Goal: Transaction & Acquisition: Book appointment/travel/reservation

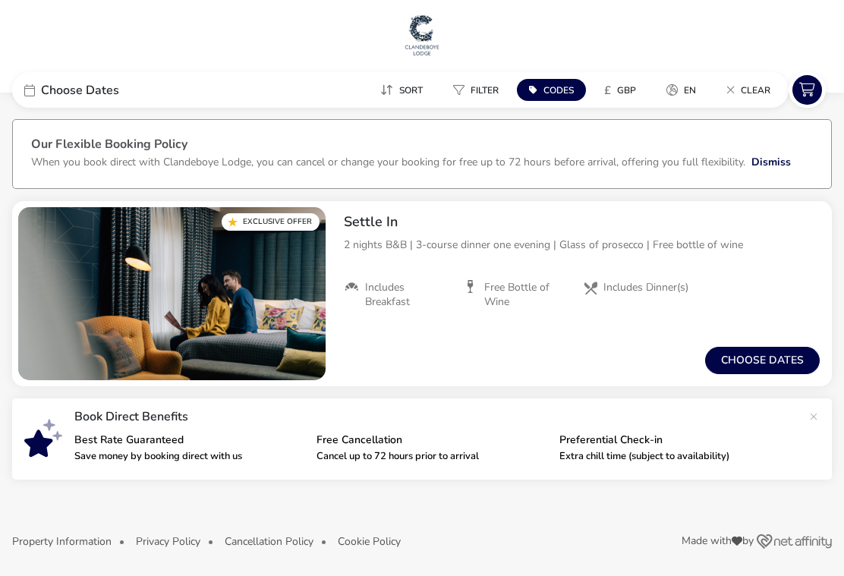
click at [731, 358] on button "Choose dates" at bounding box center [762, 360] width 115 height 27
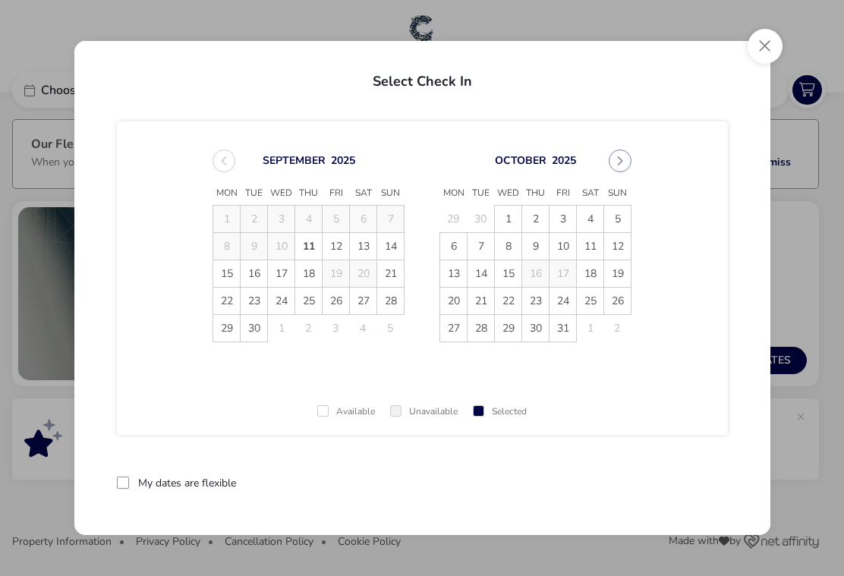
click at [618, 170] on button "Next Month" at bounding box center [620, 161] width 23 height 23
click at [611, 169] on div "November 2025" at bounding box center [536, 161] width 192 height 23
click at [617, 167] on button "Next Month" at bounding box center [620, 161] width 23 height 23
click at [616, 163] on icon "Next Month" at bounding box center [620, 161] width 11 height 11
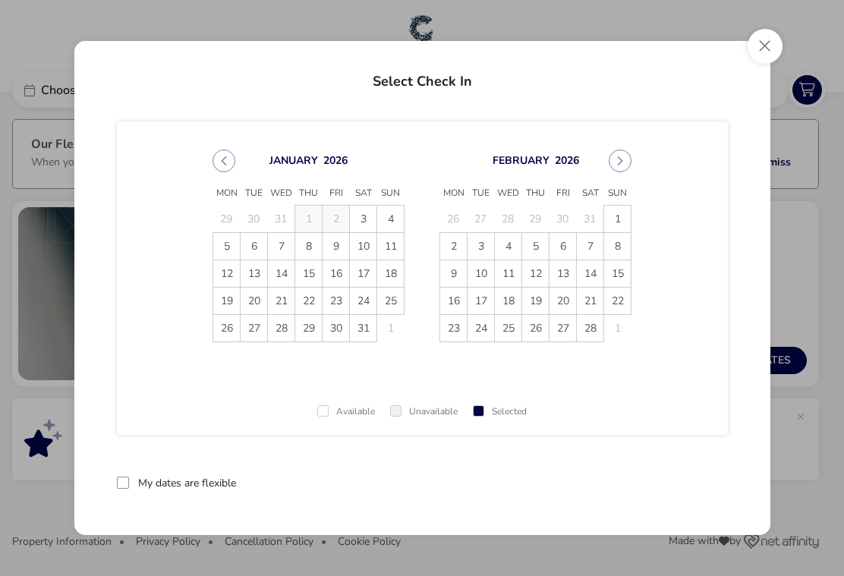
click at [611, 164] on button "Next Month" at bounding box center [620, 161] width 23 height 23
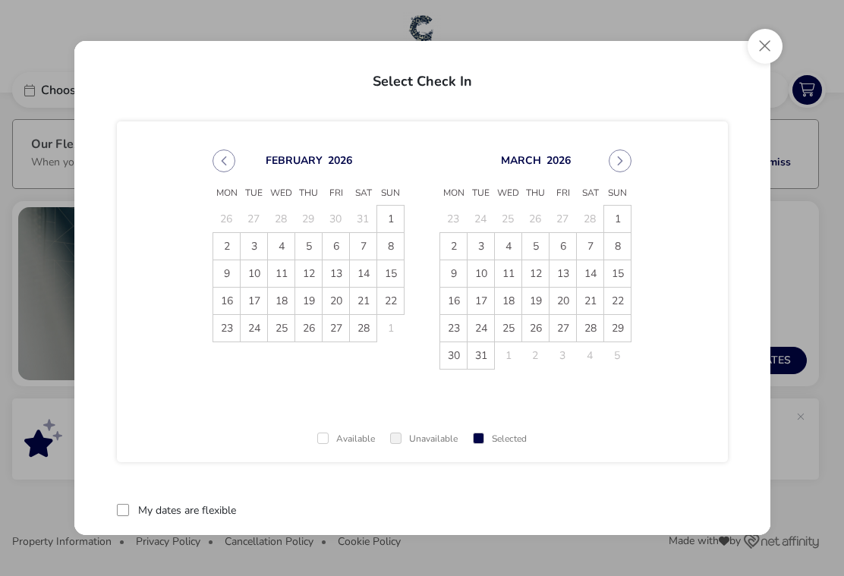
click at [604, 168] on div "March 2026" at bounding box center [536, 161] width 192 height 23
click at [620, 167] on button "Next Month" at bounding box center [620, 161] width 23 height 23
click at [620, 163] on icon "Next Month" at bounding box center [620, 160] width 5 height 9
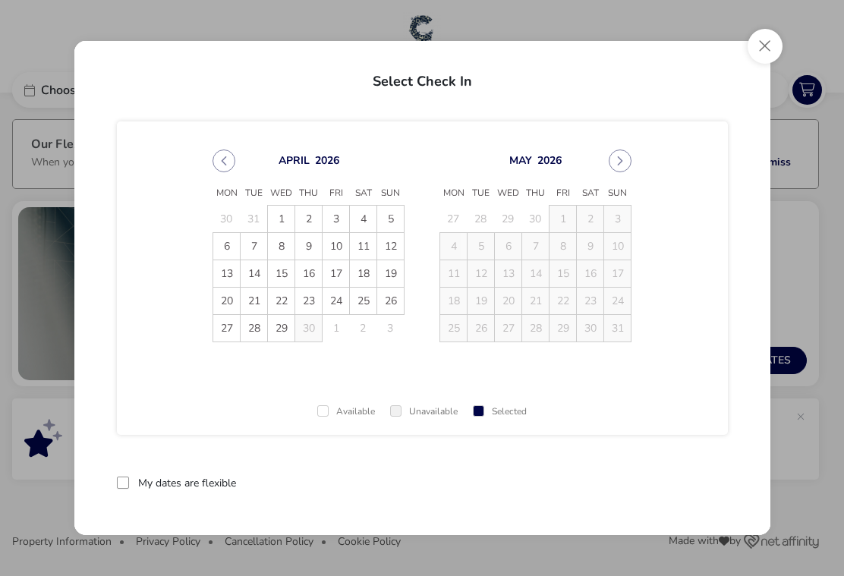
click at [614, 273] on td "17" at bounding box center [617, 273] width 27 height 27
click at [611, 169] on button "Next Month" at bounding box center [620, 161] width 23 height 23
click at [222, 163] on icon "Previous Month" at bounding box center [224, 161] width 11 height 11
click at [389, 308] on span "26" at bounding box center [390, 301] width 27 height 27
click at [757, 43] on button "Close" at bounding box center [765, 46] width 35 height 35
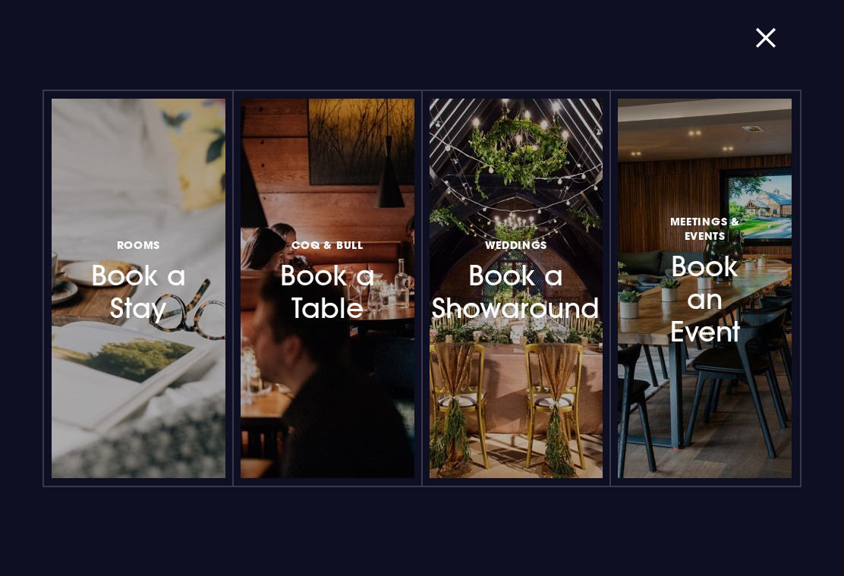
click at [127, 286] on h3 "Rooms Book a Stay" at bounding box center [138, 280] width 97 height 90
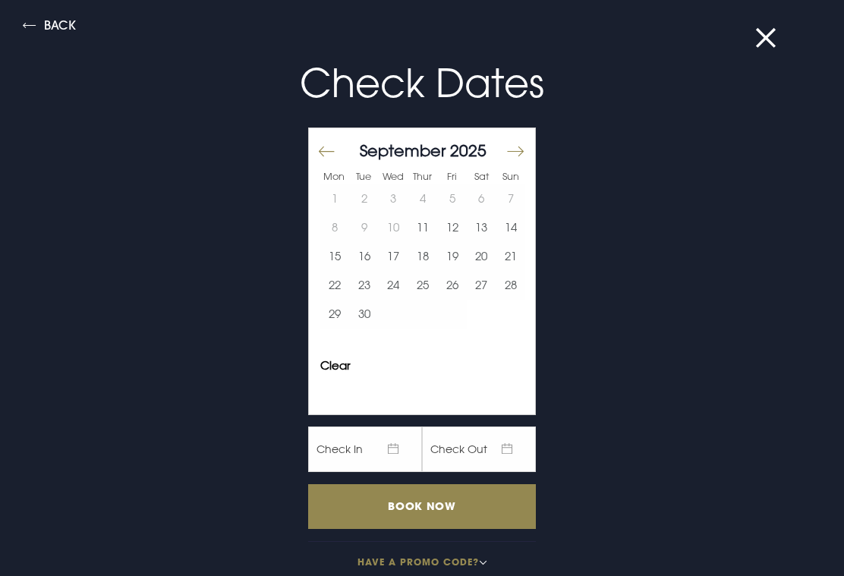
click at [519, 147] on button "Move forward to switch to the next month." at bounding box center [515, 151] width 18 height 32
click at [516, 155] on button "Move forward to switch to the next month." at bounding box center [515, 151] width 18 height 32
click at [507, 159] on button "Move forward to switch to the next month." at bounding box center [515, 151] width 18 height 32
click at [513, 150] on button "Move forward to switch to the next month." at bounding box center [515, 151] width 18 height 32
click at [519, 151] on button "Move forward to switch to the next month." at bounding box center [515, 151] width 18 height 32
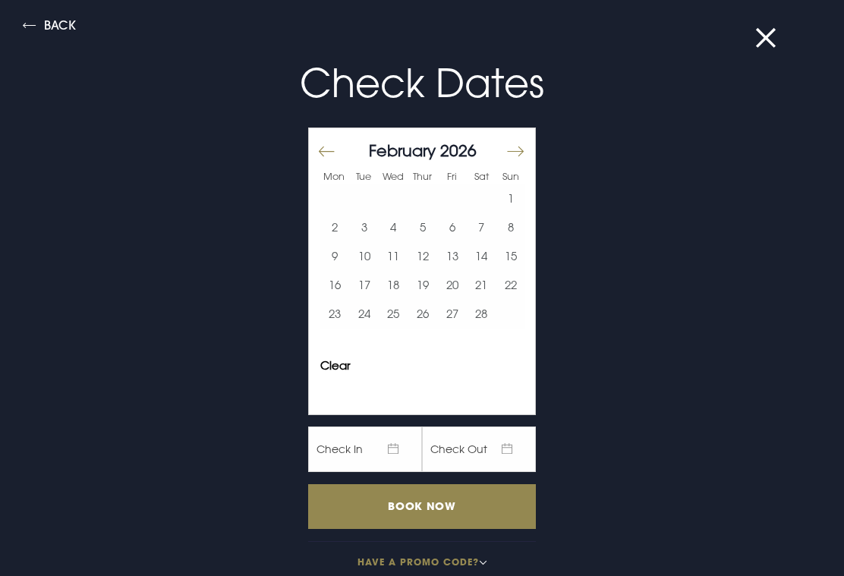
click at [522, 153] on button "Move forward to switch to the next month." at bounding box center [515, 151] width 18 height 32
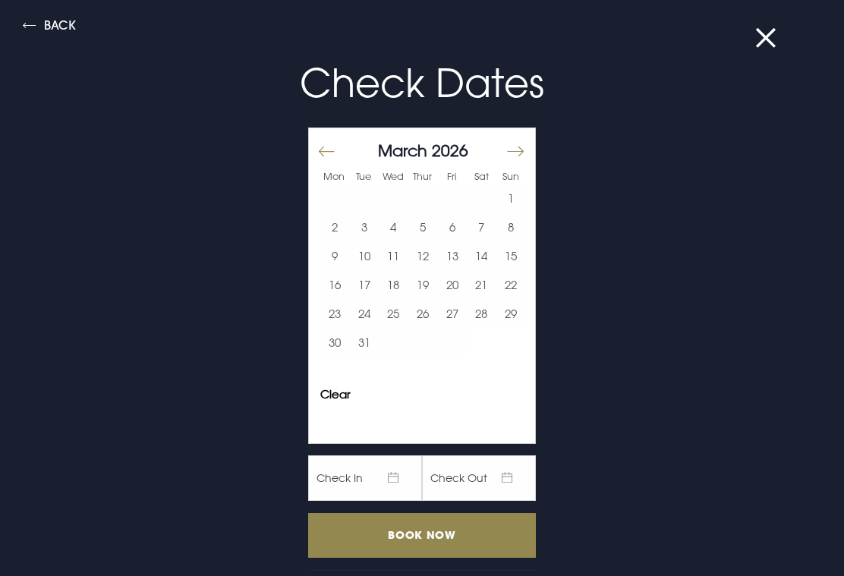
click at [522, 155] on button "Move forward to switch to the next month." at bounding box center [515, 151] width 18 height 32
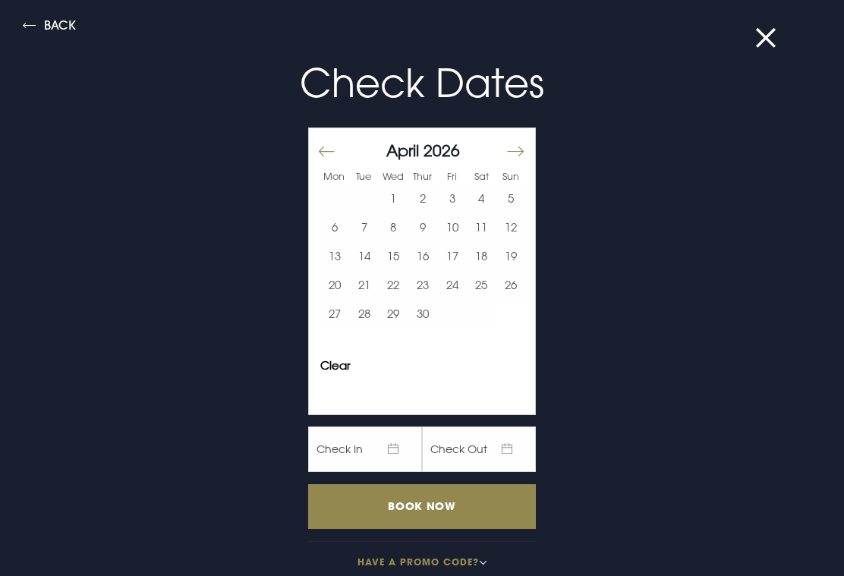
click at [519, 151] on button "Move forward to switch to the next month." at bounding box center [515, 151] width 18 height 32
click at [515, 259] on button "17" at bounding box center [511, 256] width 30 height 29
click at [338, 286] on button "18" at bounding box center [335, 285] width 30 height 29
click at [404, 513] on input "Book Now" at bounding box center [422, 506] width 228 height 45
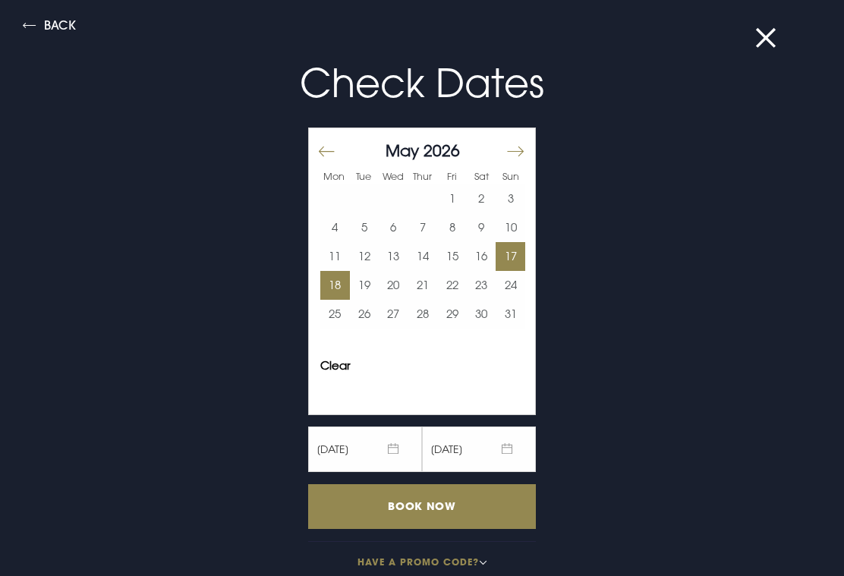
scroll to position [129, 0]
click at [416, 519] on input "Book Now" at bounding box center [422, 506] width 228 height 45
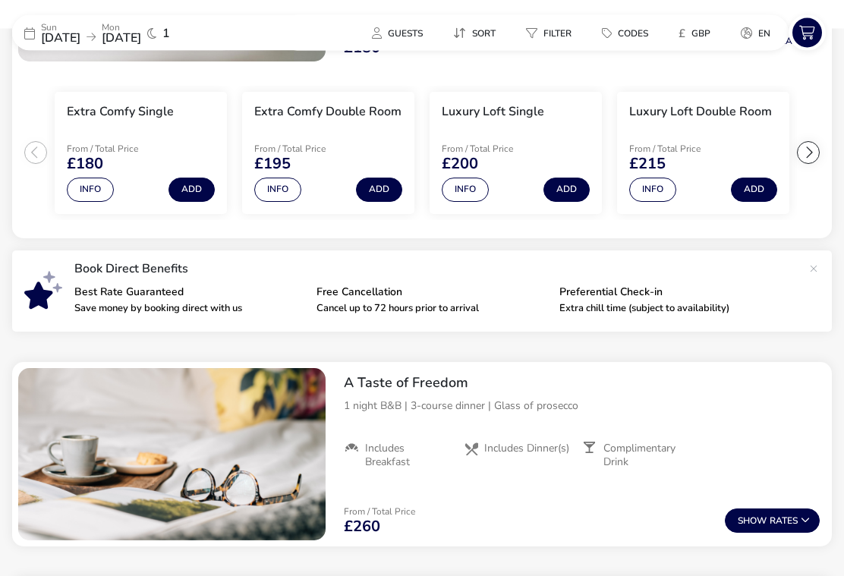
scroll to position [301, 0]
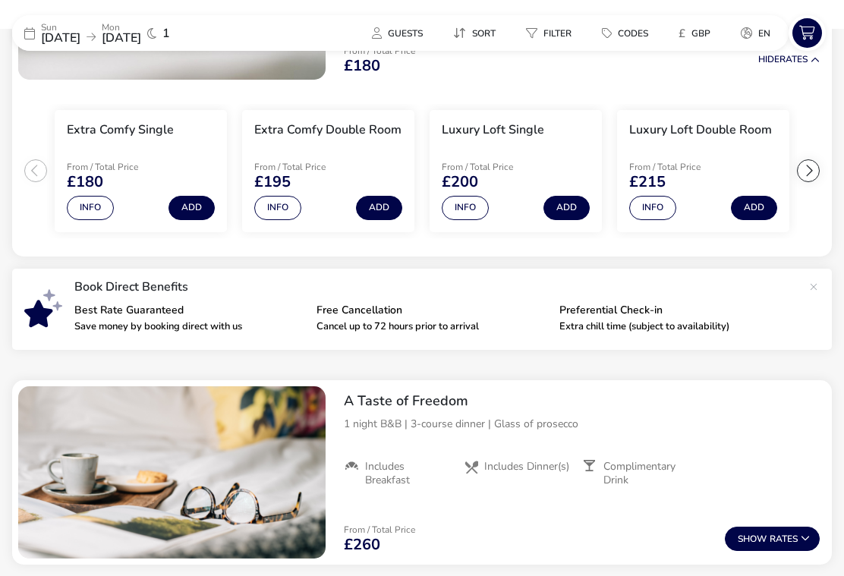
click at [282, 204] on button "Info" at bounding box center [277, 208] width 47 height 24
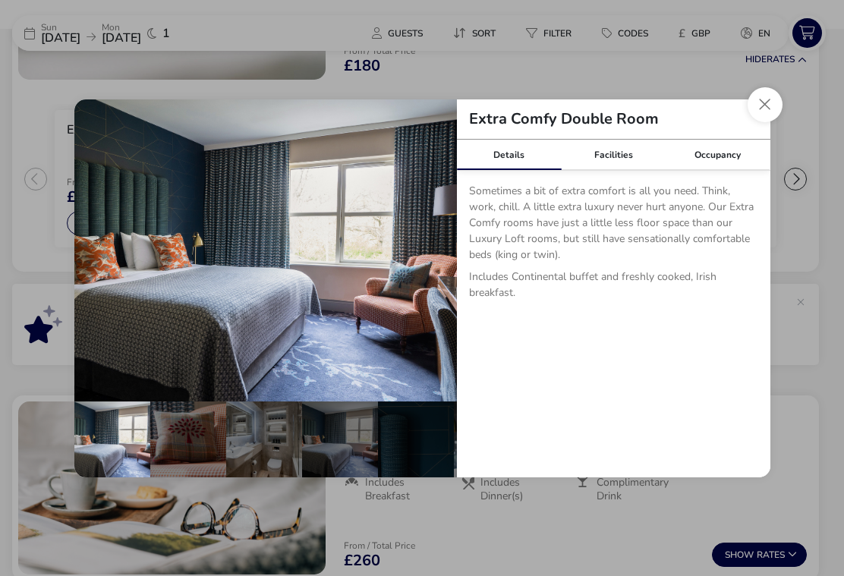
click at [431, 241] on button "details" at bounding box center [434, 250] width 30 height 30
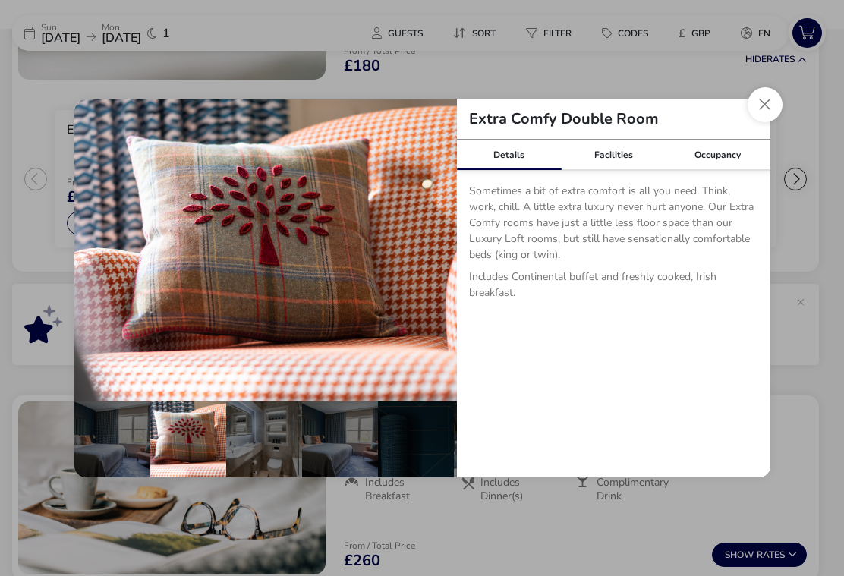
click at [433, 249] on button "details" at bounding box center [434, 250] width 30 height 30
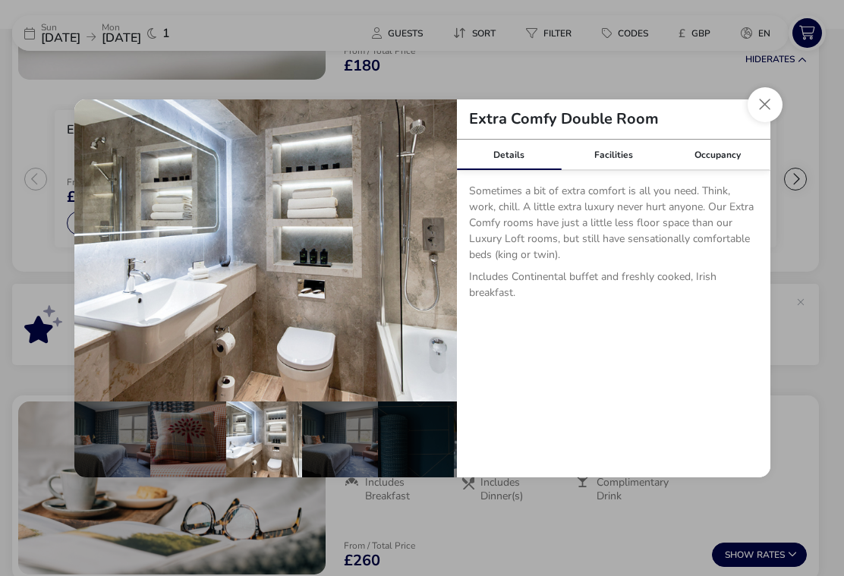
scroll to position [0, 149]
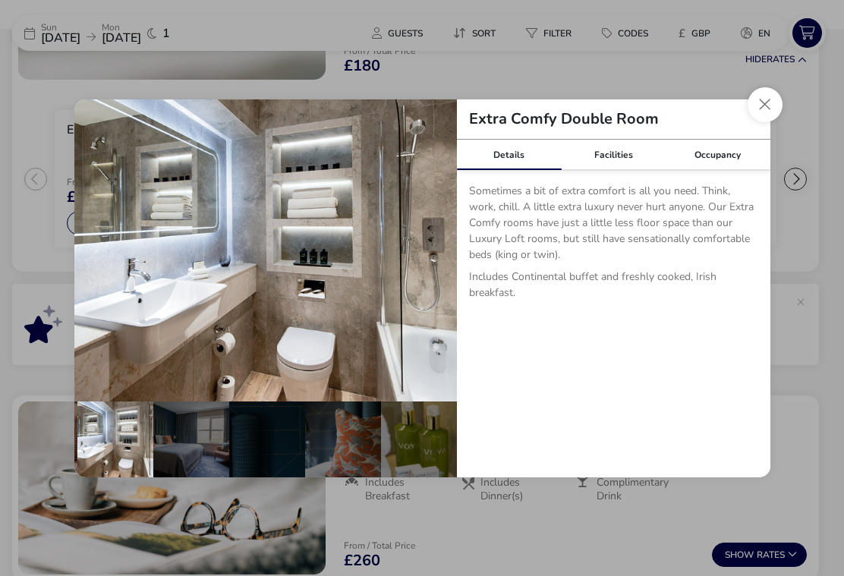
click at [429, 258] on button "details" at bounding box center [434, 250] width 30 height 30
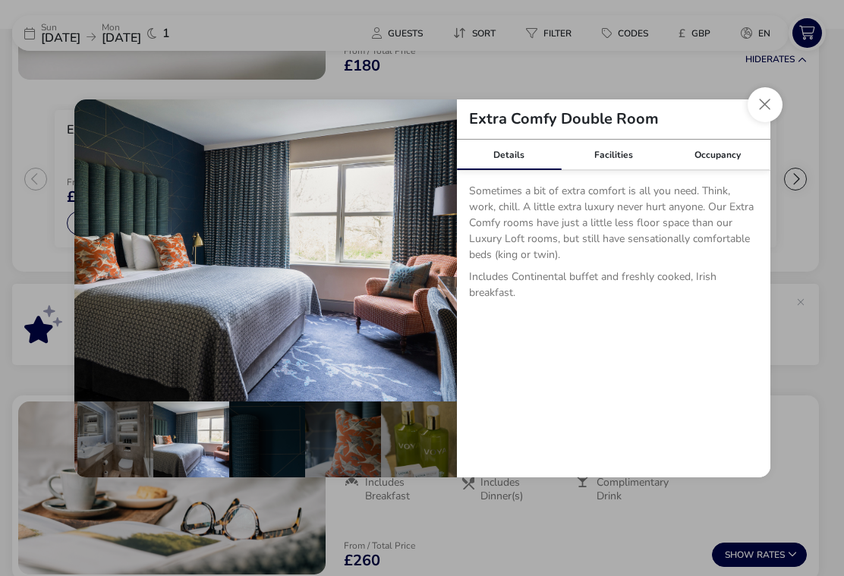
click at [435, 244] on button "details" at bounding box center [434, 250] width 30 height 30
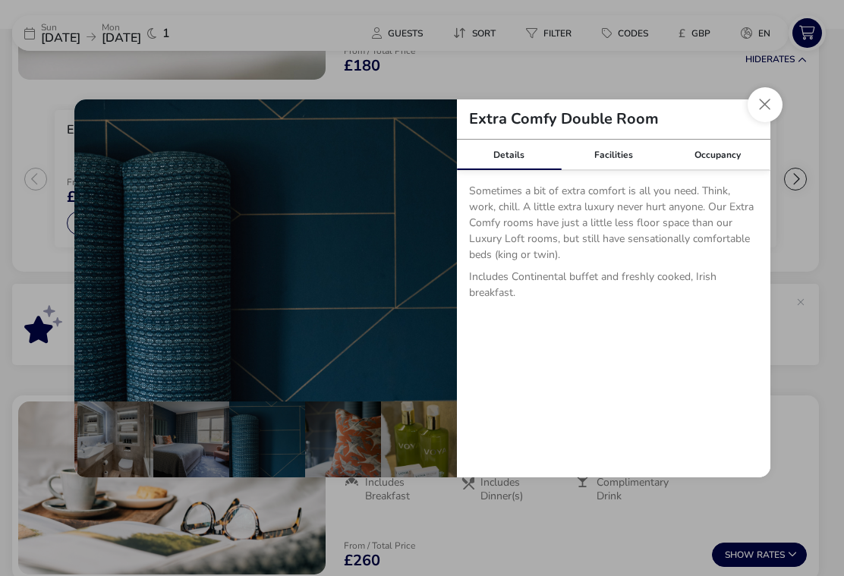
click at [434, 247] on button "details" at bounding box center [434, 250] width 30 height 30
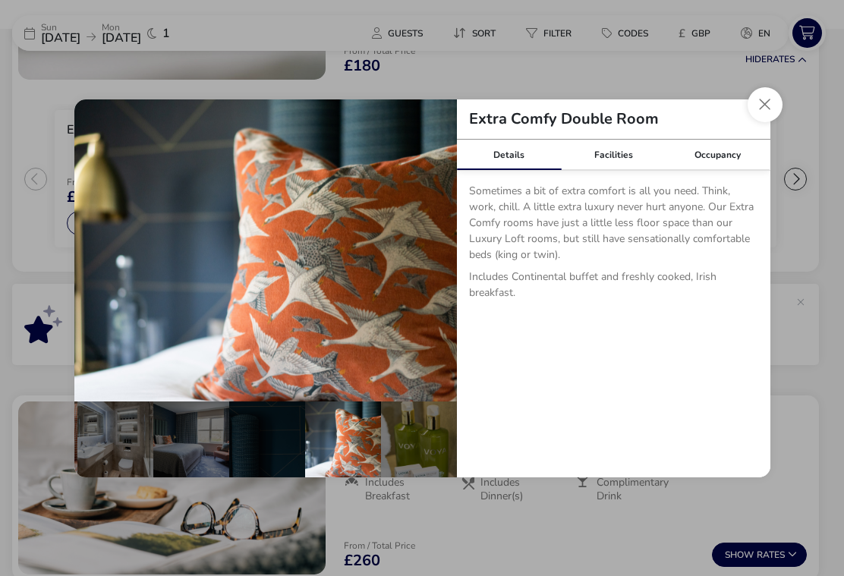
click at [755, 105] on button "Close dialog" at bounding box center [765, 104] width 35 height 35
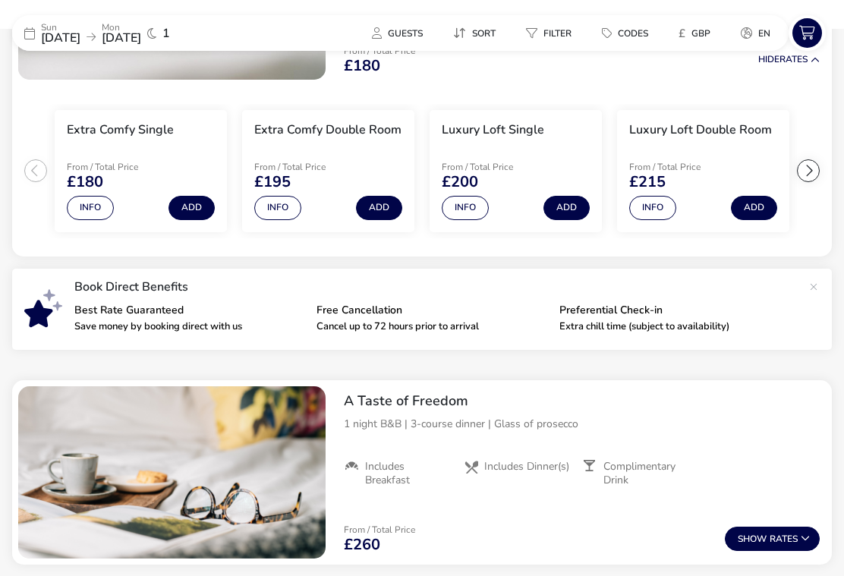
click at [653, 207] on button "Info" at bounding box center [653, 208] width 47 height 24
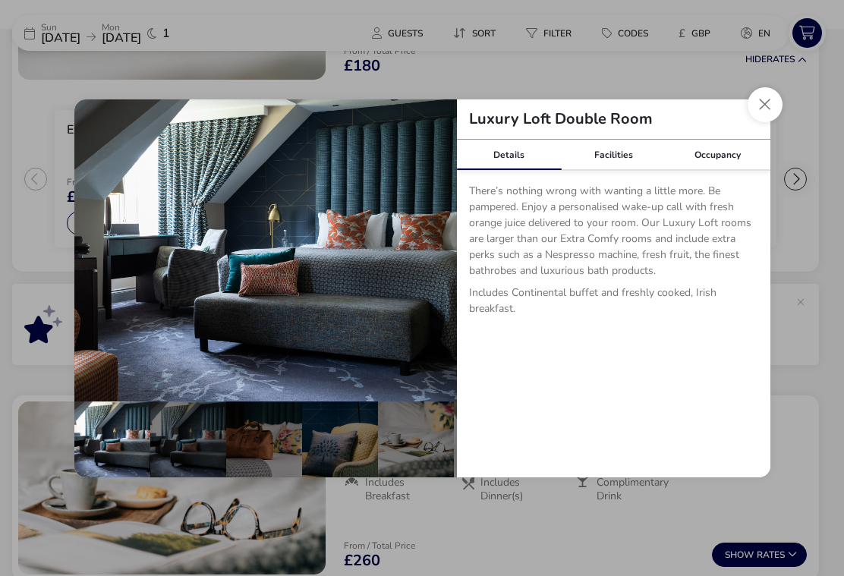
click at [437, 242] on button "details" at bounding box center [434, 250] width 30 height 30
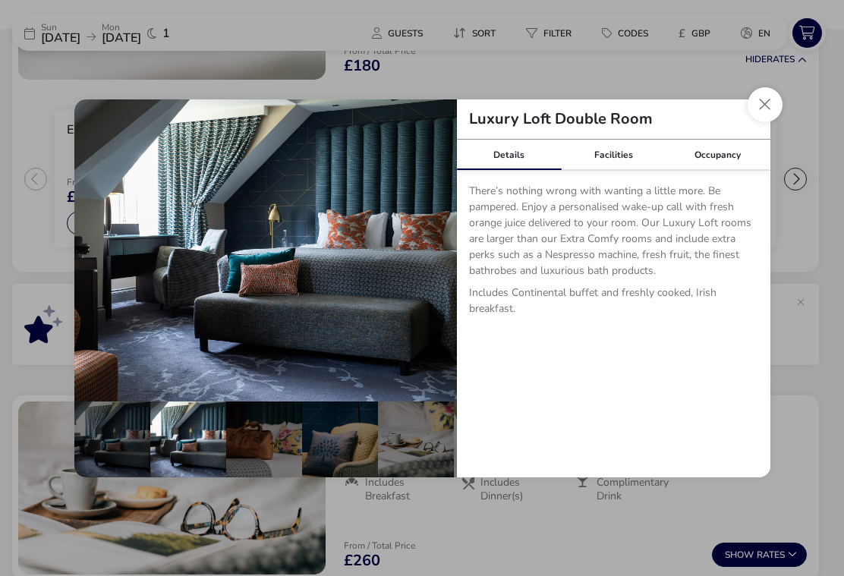
click at [434, 249] on button "details" at bounding box center [434, 250] width 30 height 30
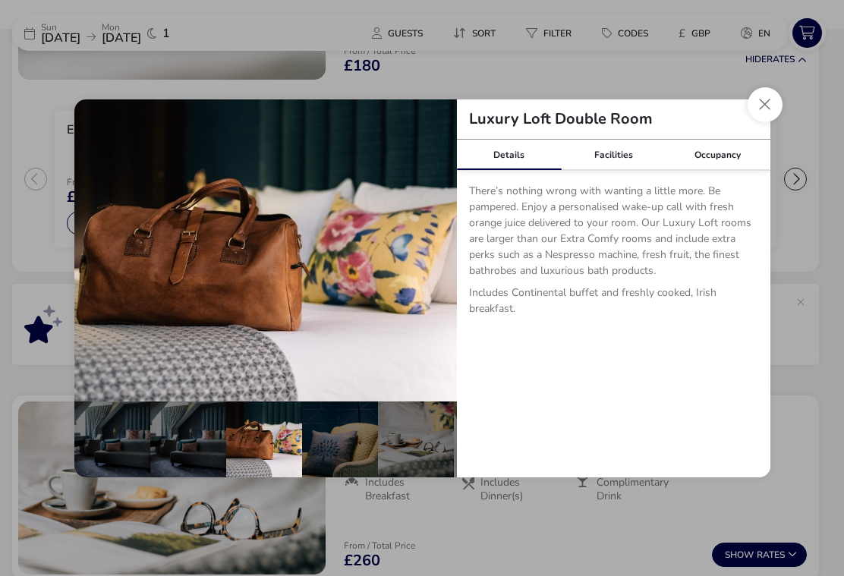
scroll to position [0, 152]
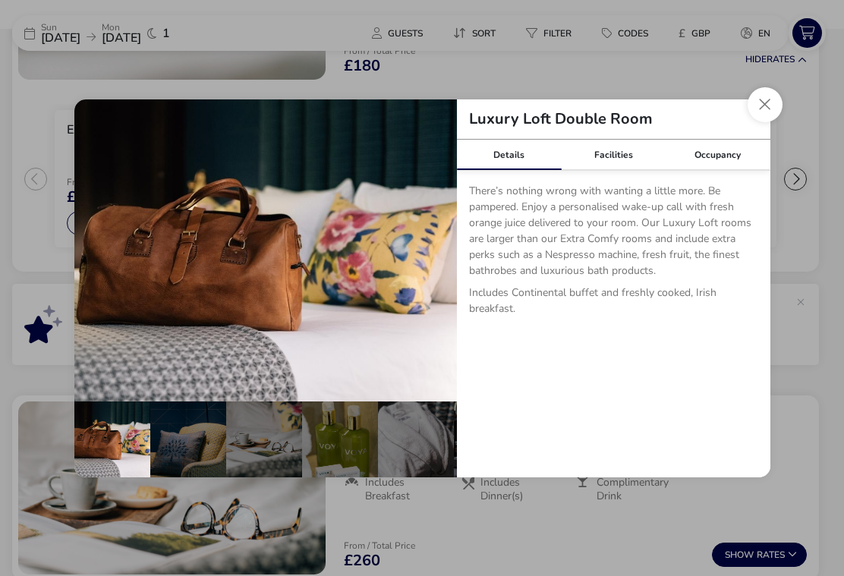
click at [431, 244] on button "details" at bounding box center [434, 250] width 30 height 30
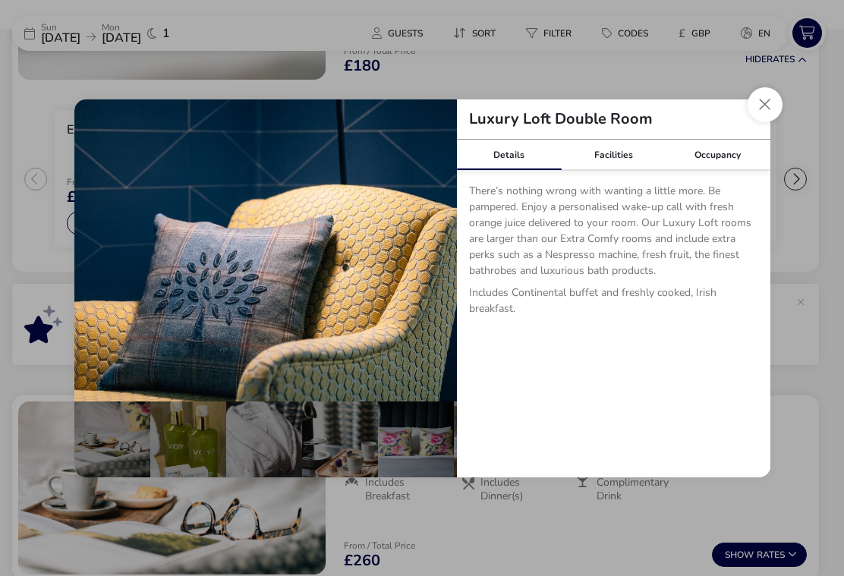
click at [425, 253] on button "details" at bounding box center [434, 250] width 30 height 30
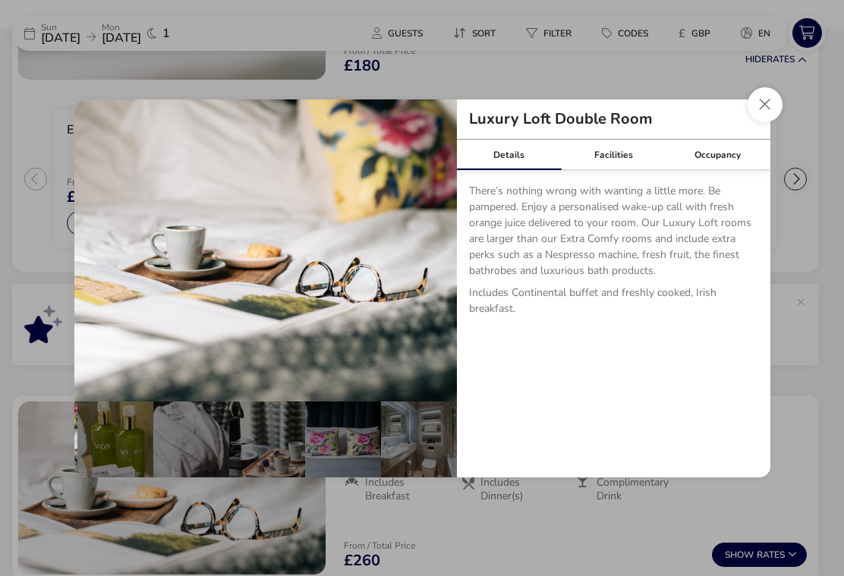
click at [428, 250] on button "details" at bounding box center [434, 250] width 30 height 30
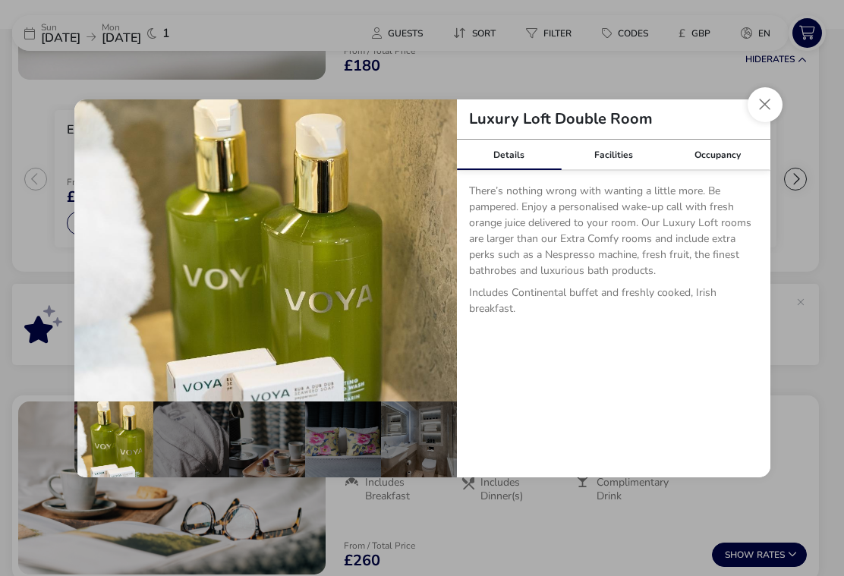
click at [431, 249] on button "details" at bounding box center [434, 250] width 30 height 30
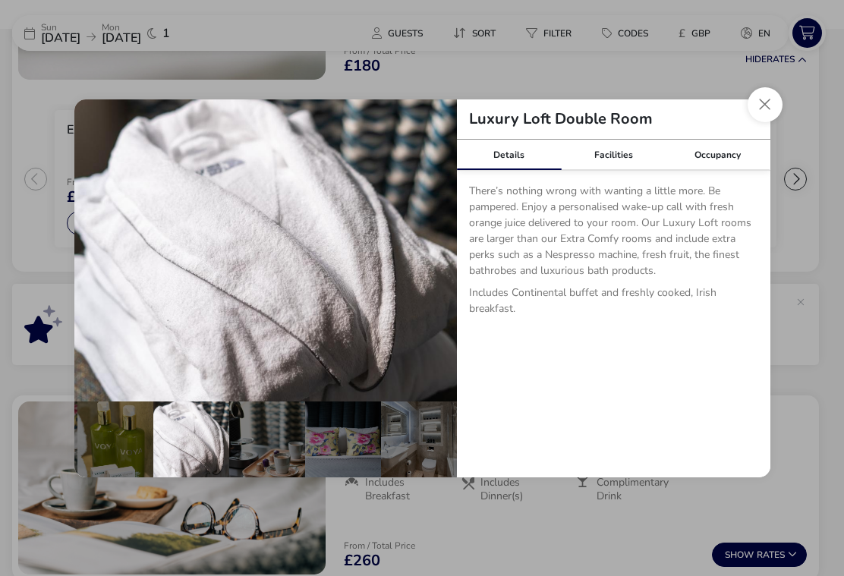
click at [428, 251] on button "details" at bounding box center [434, 250] width 30 height 30
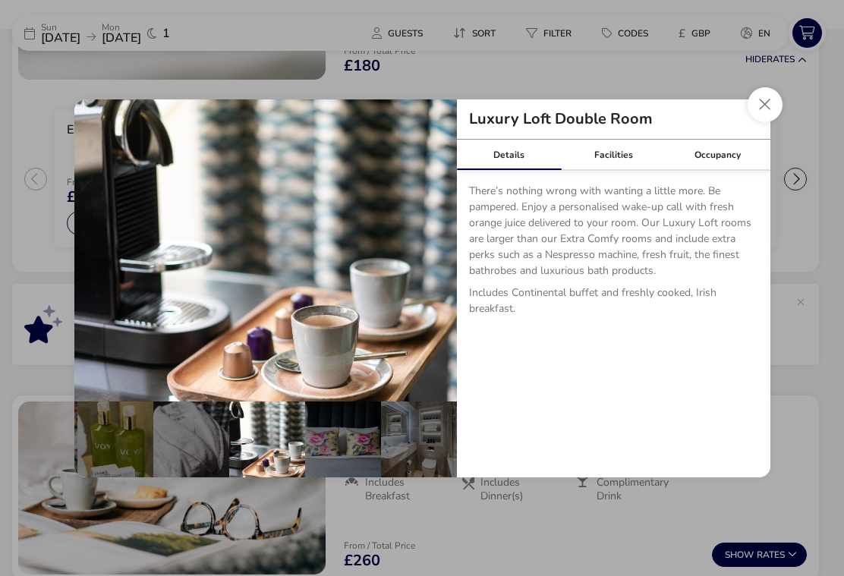
click at [426, 248] on button "details" at bounding box center [434, 250] width 30 height 30
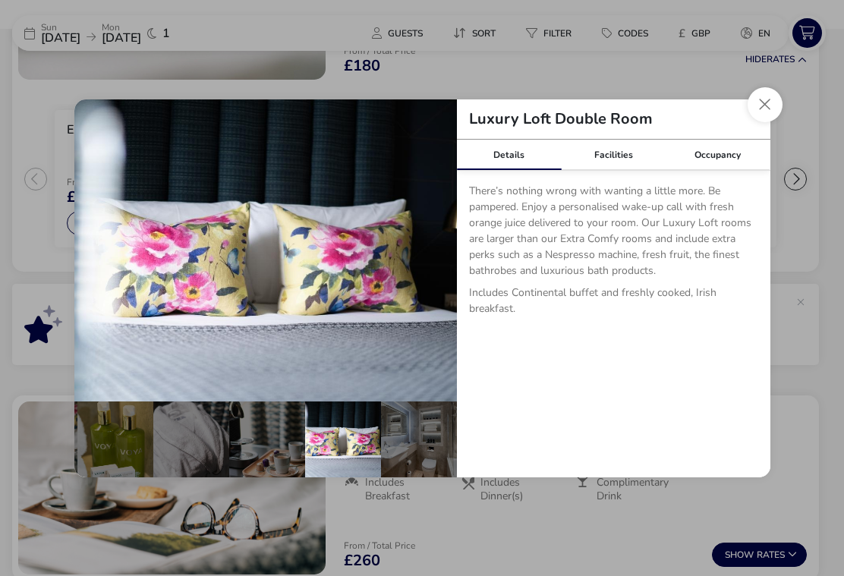
click at [422, 254] on button "details" at bounding box center [434, 250] width 30 height 30
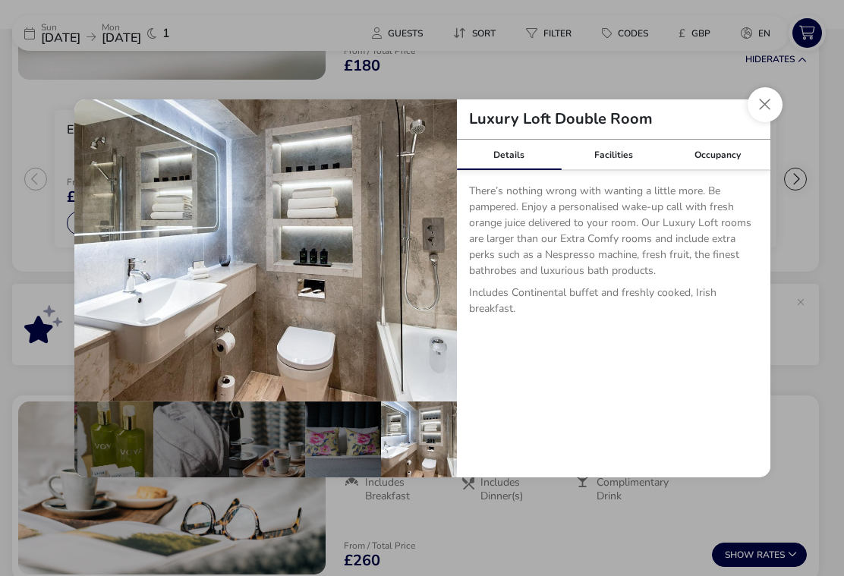
click at [441, 249] on button "details" at bounding box center [434, 250] width 30 height 30
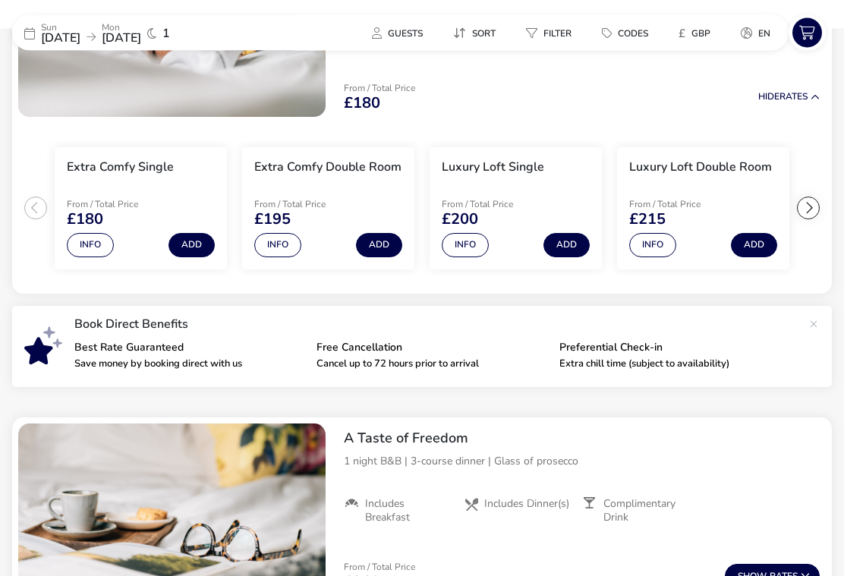
scroll to position [264, 0]
click at [381, 253] on button "Add" at bounding box center [379, 245] width 46 height 24
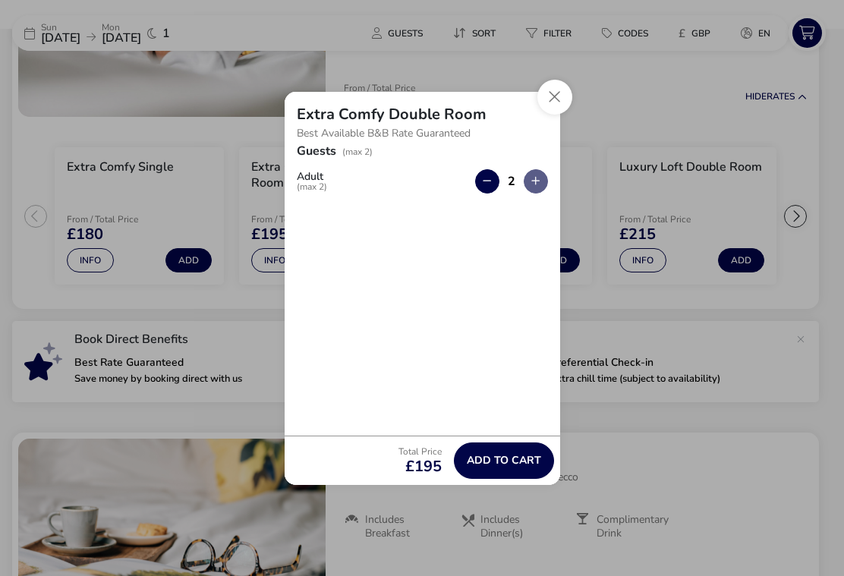
click at [499, 466] on span "Add to cart" at bounding box center [504, 460] width 74 height 11
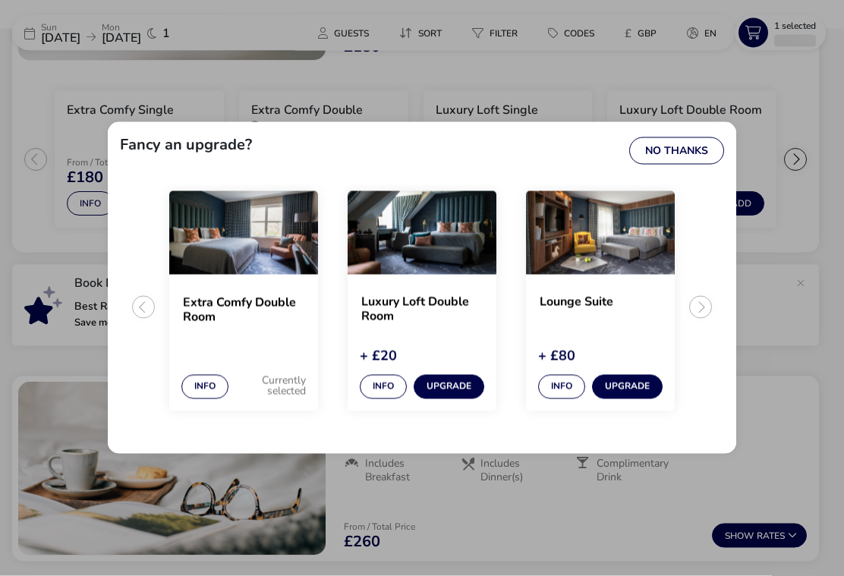
scroll to position [319, 0]
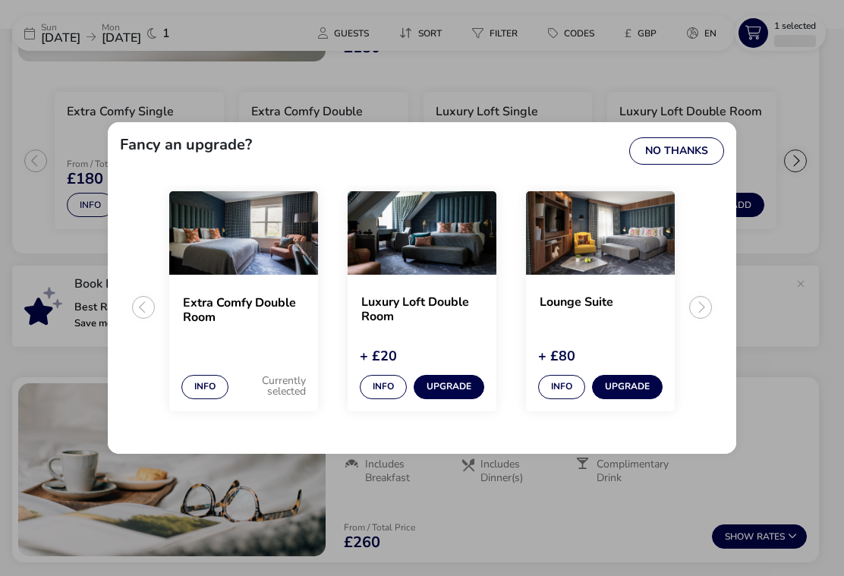
click at [677, 165] on button "No Thanks" at bounding box center [677, 150] width 95 height 27
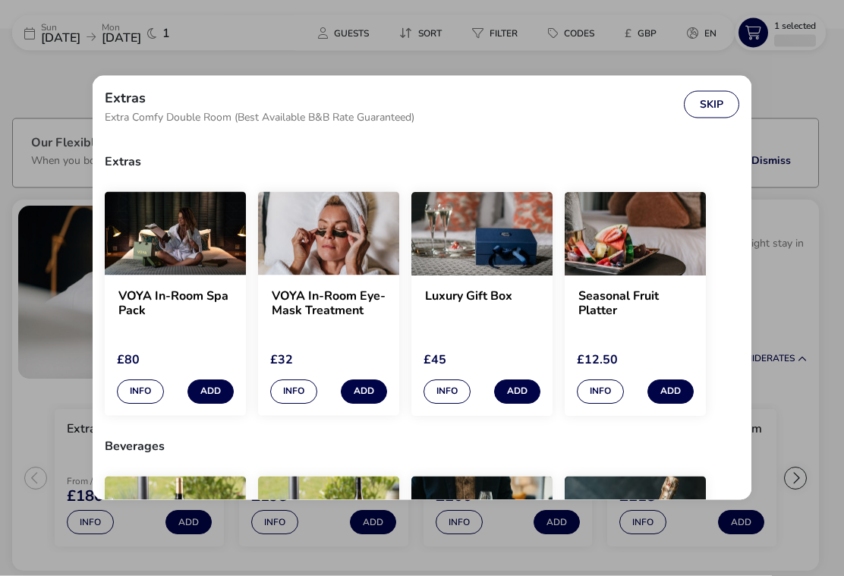
scroll to position [0, 0]
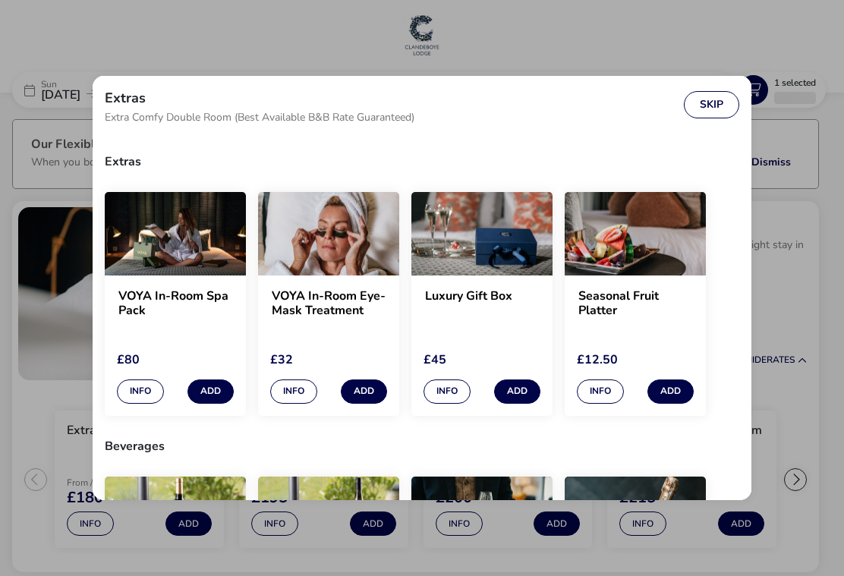
click at [706, 96] on button "Skip" at bounding box center [711, 104] width 55 height 27
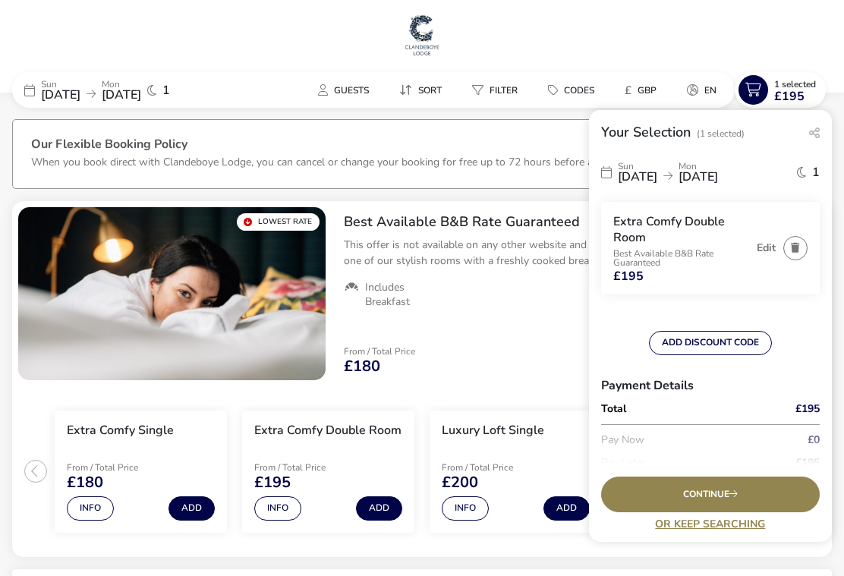
click at [554, 510] on button "Add" at bounding box center [567, 509] width 46 height 24
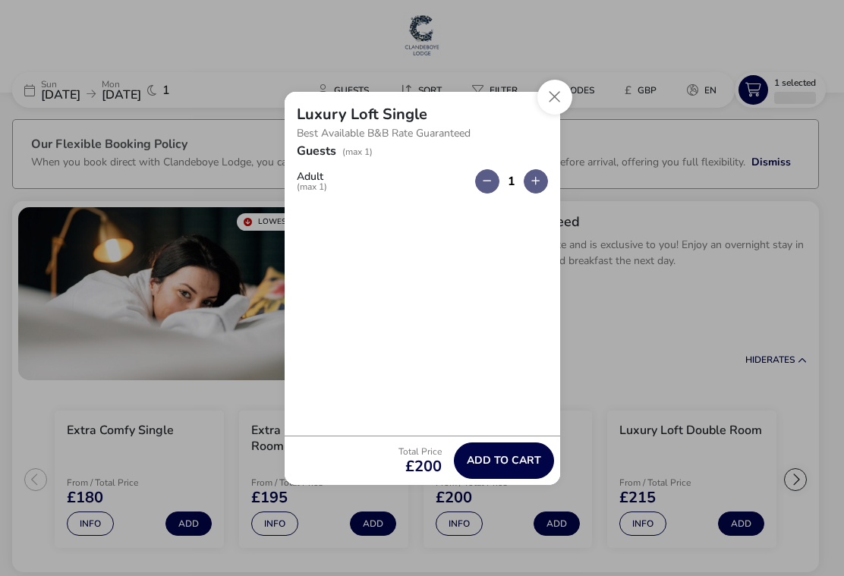
click at [479, 193] on div "1" at bounding box center [511, 181] width 73 height 24
click at [553, 103] on button "Close" at bounding box center [555, 97] width 35 height 35
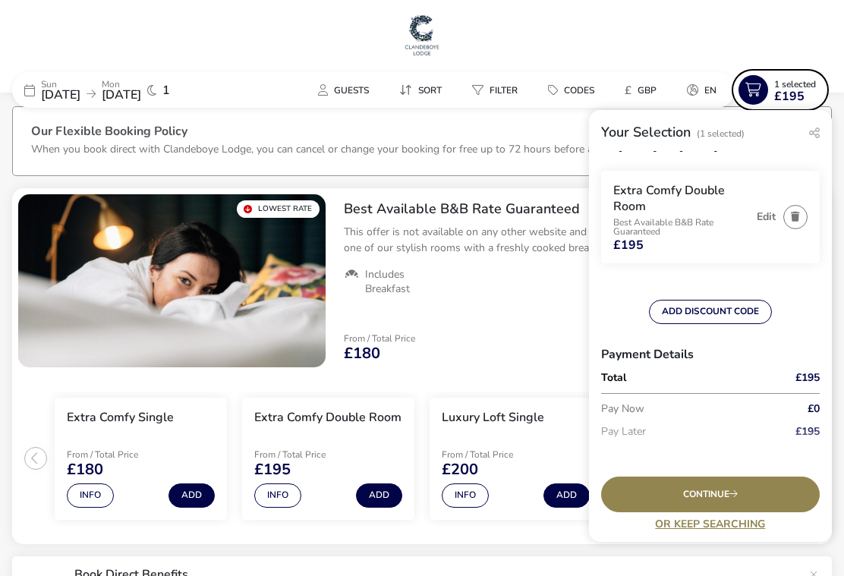
scroll to position [30, 0]
click at [546, 492] on button "Add" at bounding box center [567, 496] width 46 height 24
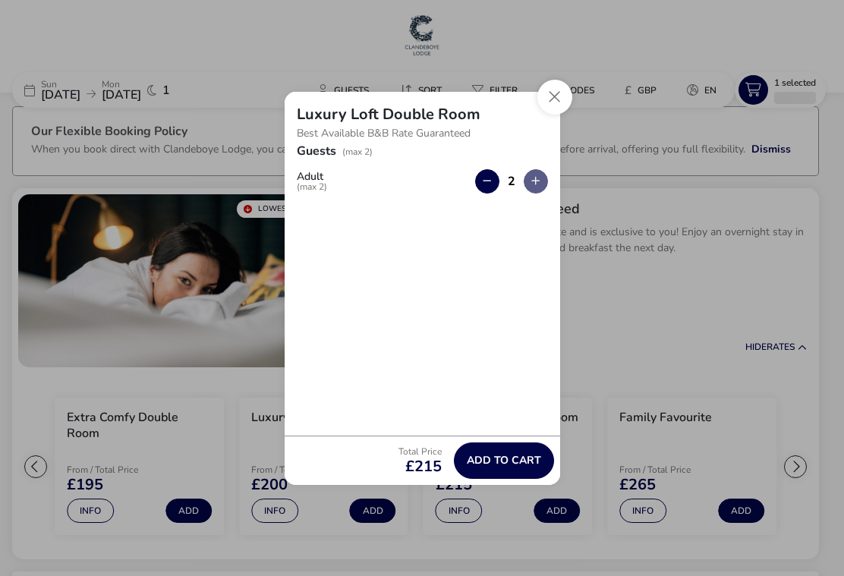
click at [506, 463] on span "Add to cart" at bounding box center [504, 460] width 74 height 11
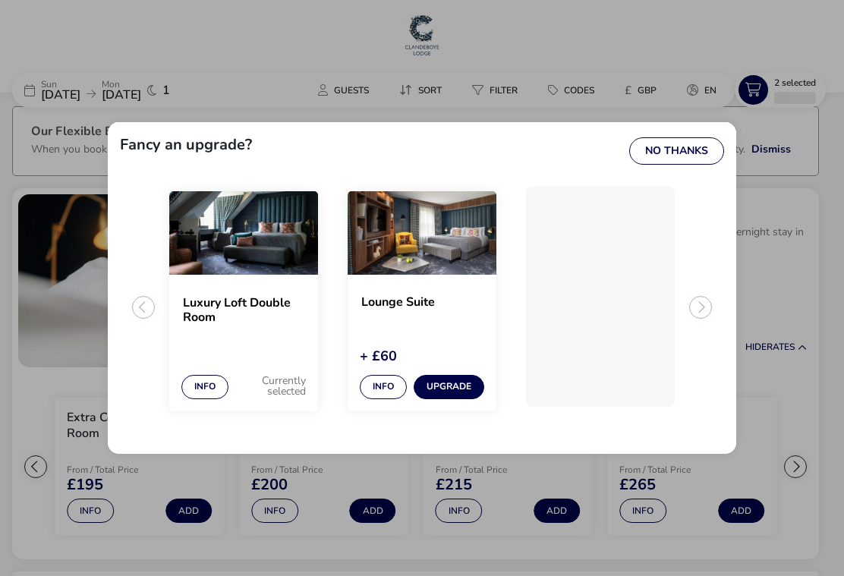
click at [675, 156] on button "No Thanks" at bounding box center [677, 150] width 95 height 27
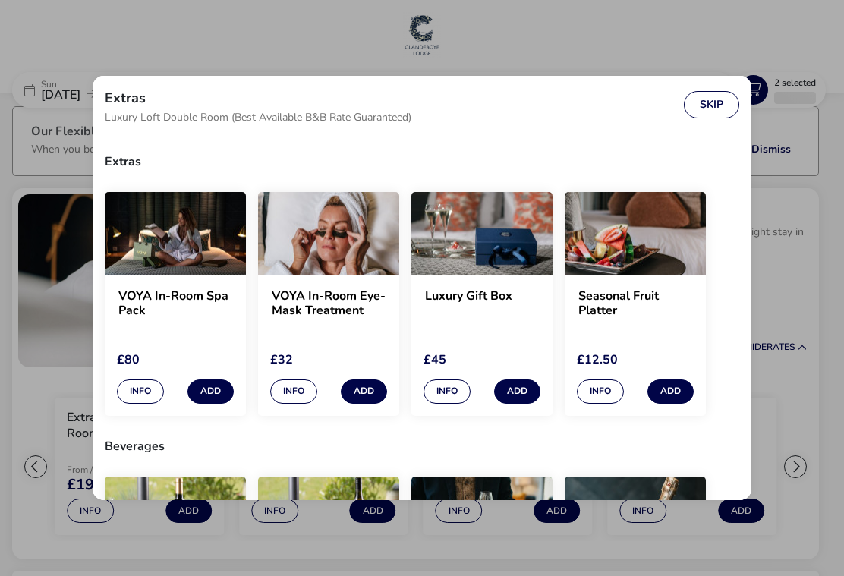
click at [714, 102] on button "Skip" at bounding box center [711, 104] width 55 height 27
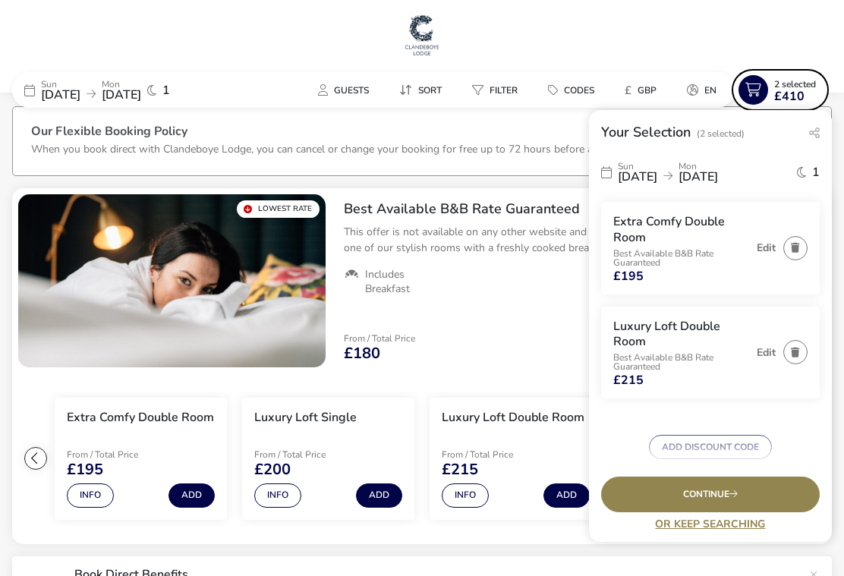
scroll to position [0, 0]
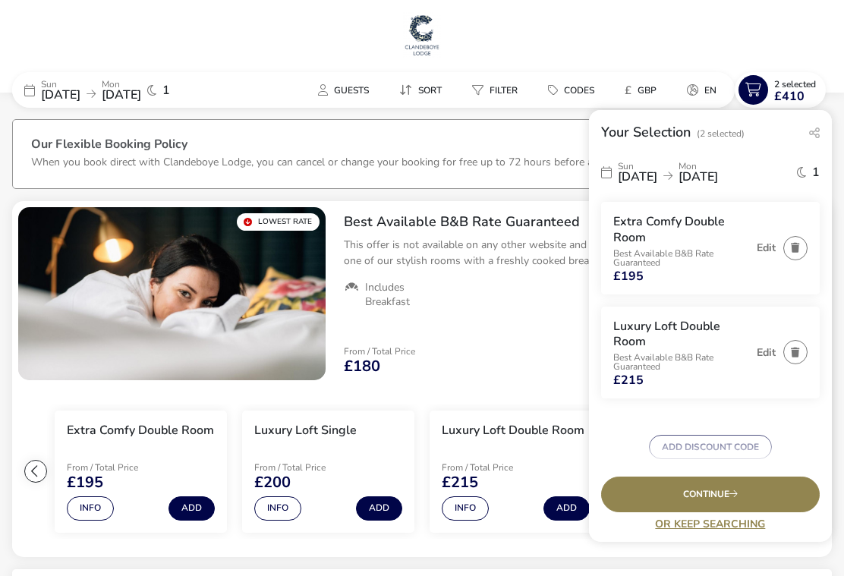
click at [141, 87] on span "[DATE]" at bounding box center [121, 95] width 39 height 17
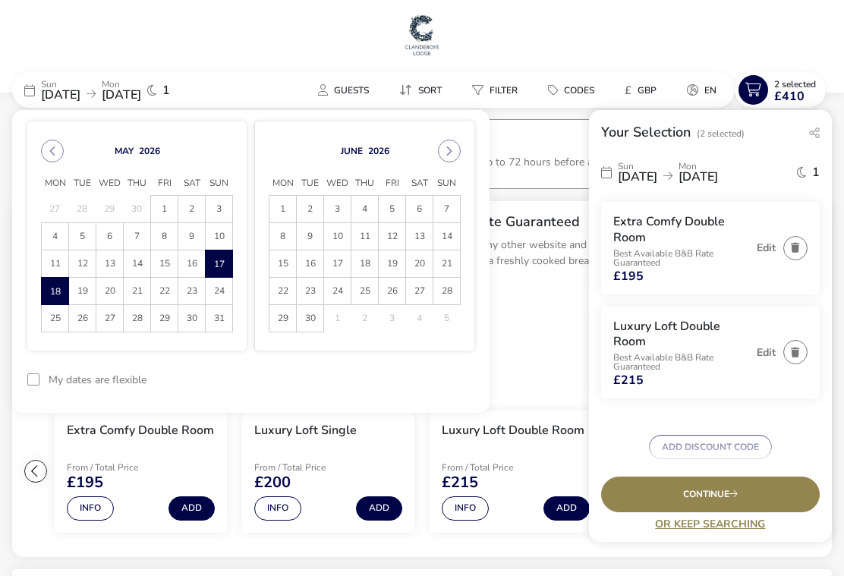
click at [84, 294] on span "19" at bounding box center [82, 291] width 27 height 27
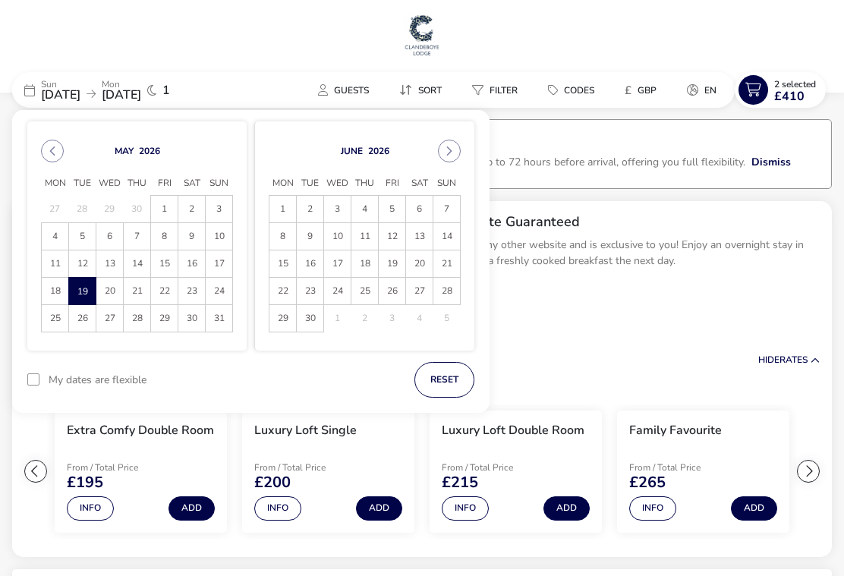
click at [194, 510] on button "Add" at bounding box center [192, 509] width 46 height 24
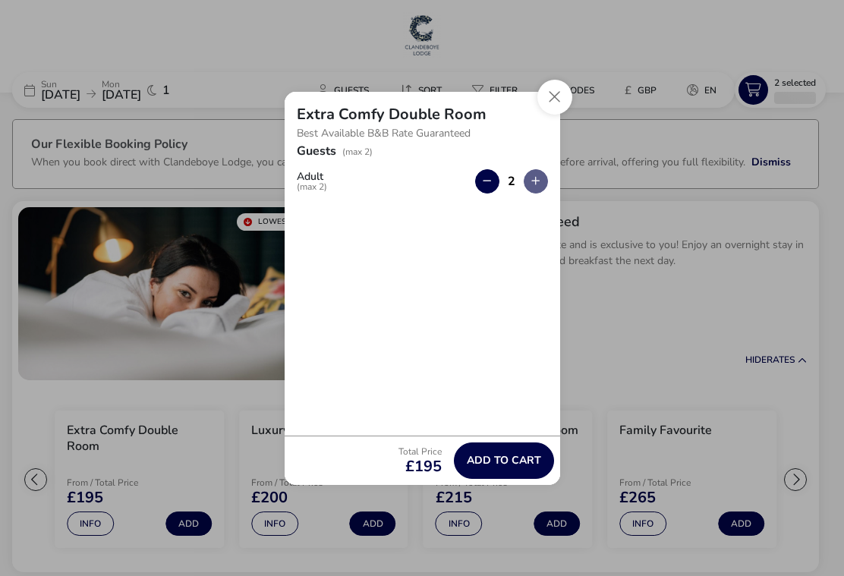
click at [493, 465] on span "Add to cart" at bounding box center [504, 460] width 74 height 11
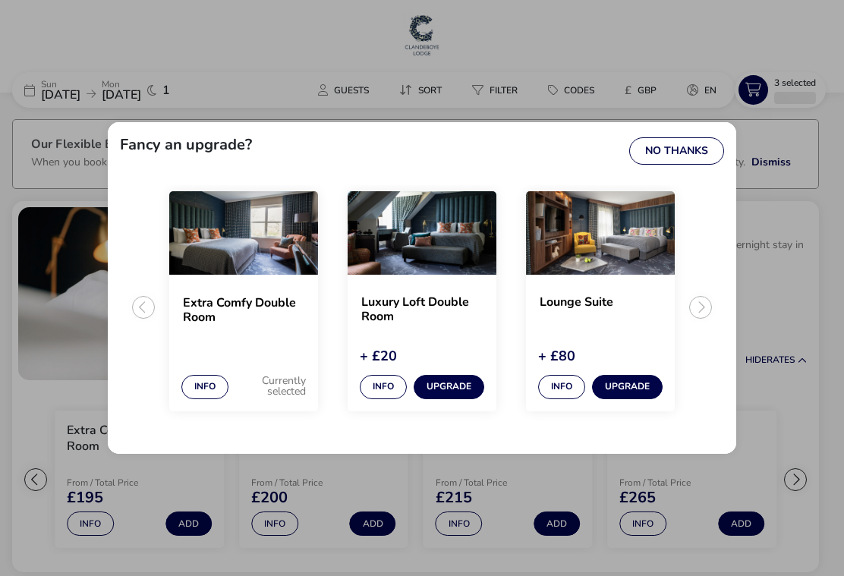
click at [677, 160] on button "No Thanks" at bounding box center [677, 150] width 95 height 27
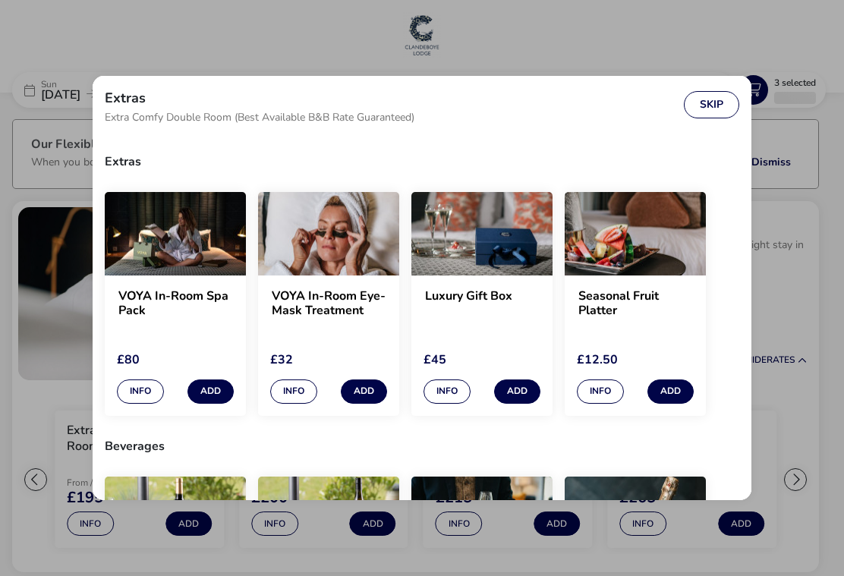
click at [718, 106] on button "Skip" at bounding box center [711, 104] width 55 height 27
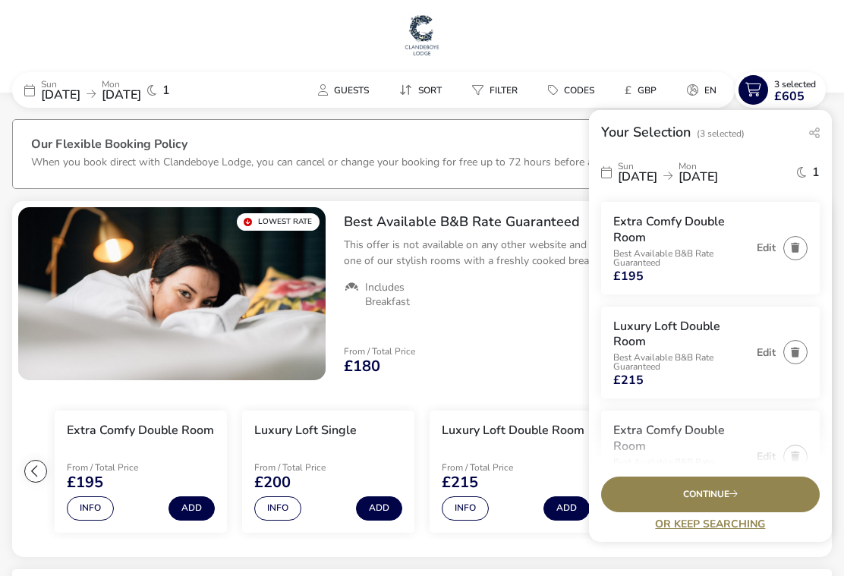
click at [801, 245] on button "button" at bounding box center [796, 248] width 24 height 24
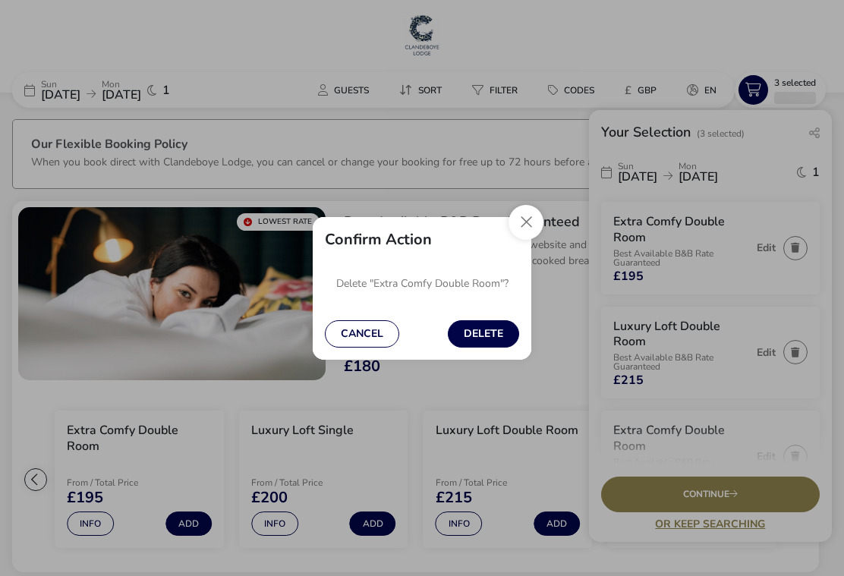
click at [477, 343] on button "Delete" at bounding box center [483, 333] width 71 height 27
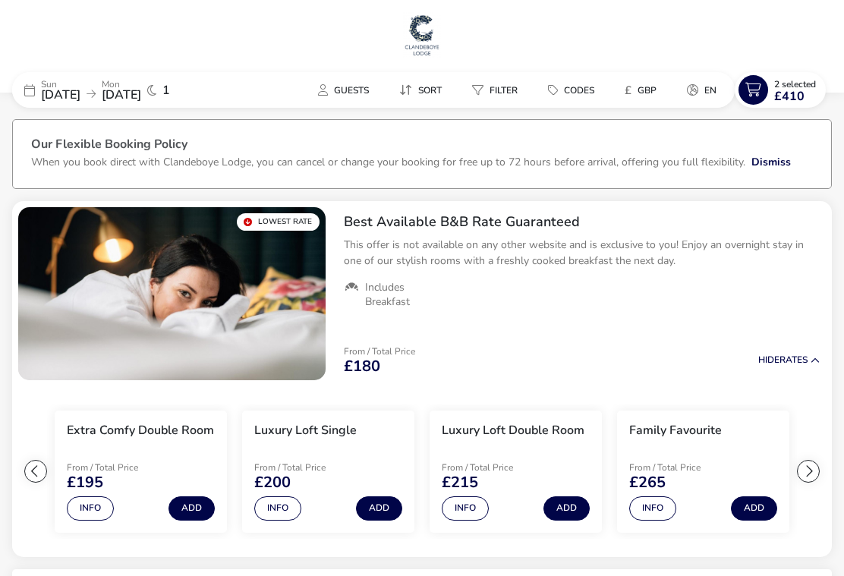
click at [784, 95] on span "£410" at bounding box center [790, 96] width 30 height 12
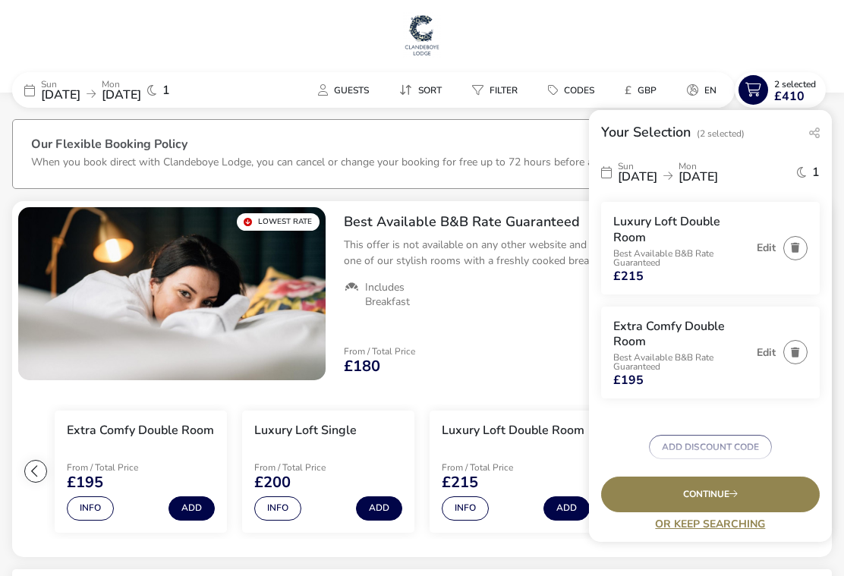
click at [793, 246] on icon "button" at bounding box center [795, 248] width 8 height 10
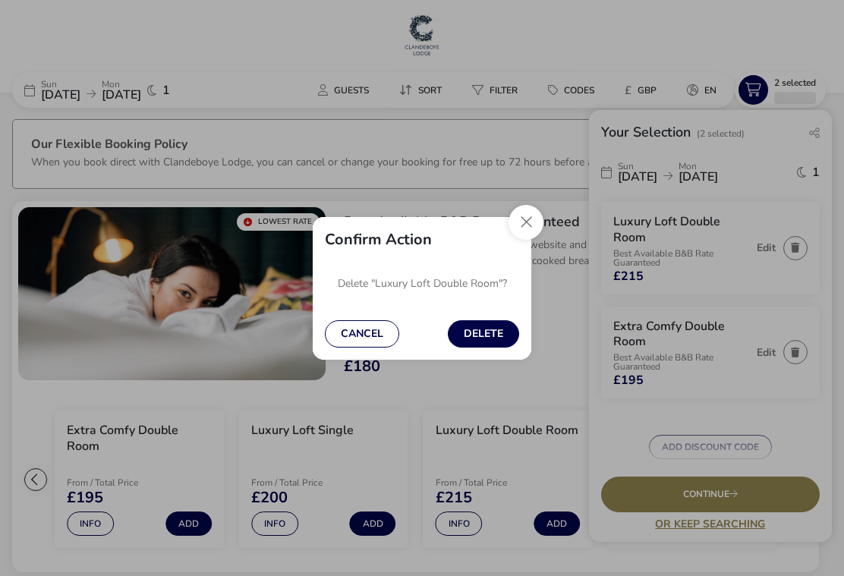
click at [485, 336] on button "Delete" at bounding box center [483, 333] width 71 height 27
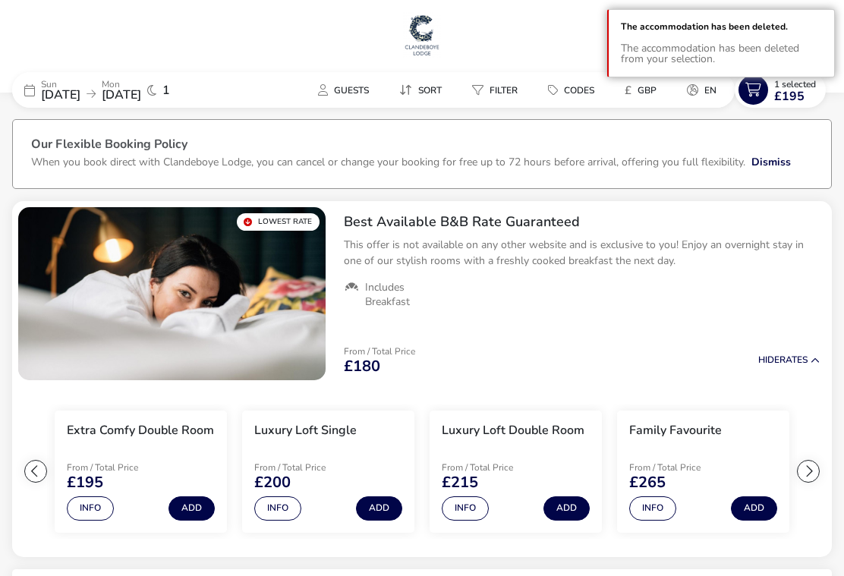
click at [786, 99] on span "£195" at bounding box center [790, 96] width 30 height 12
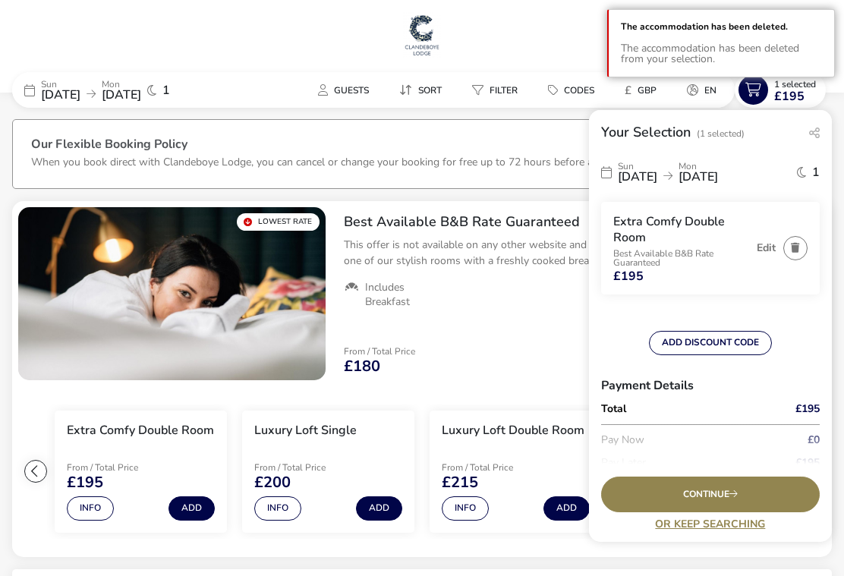
click at [795, 249] on icon "button" at bounding box center [795, 248] width 8 height 10
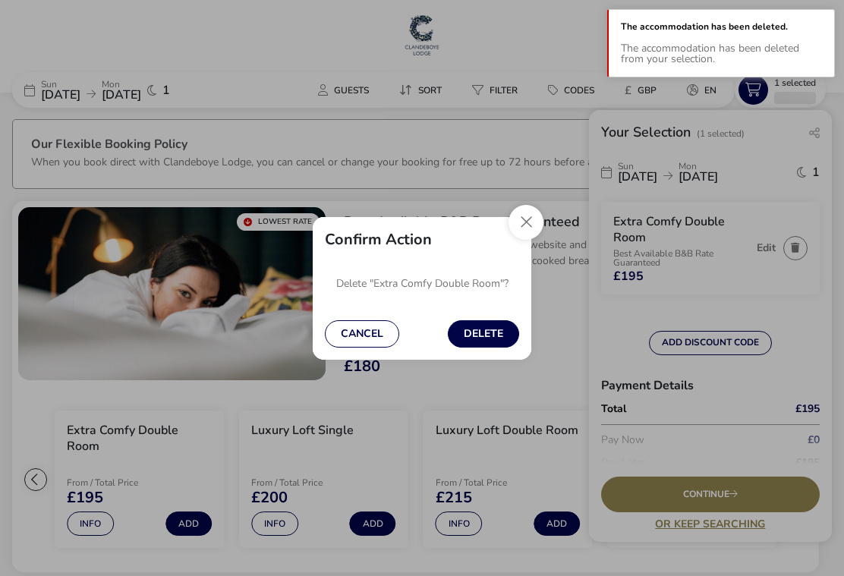
click at [483, 335] on button "Delete" at bounding box center [483, 333] width 71 height 27
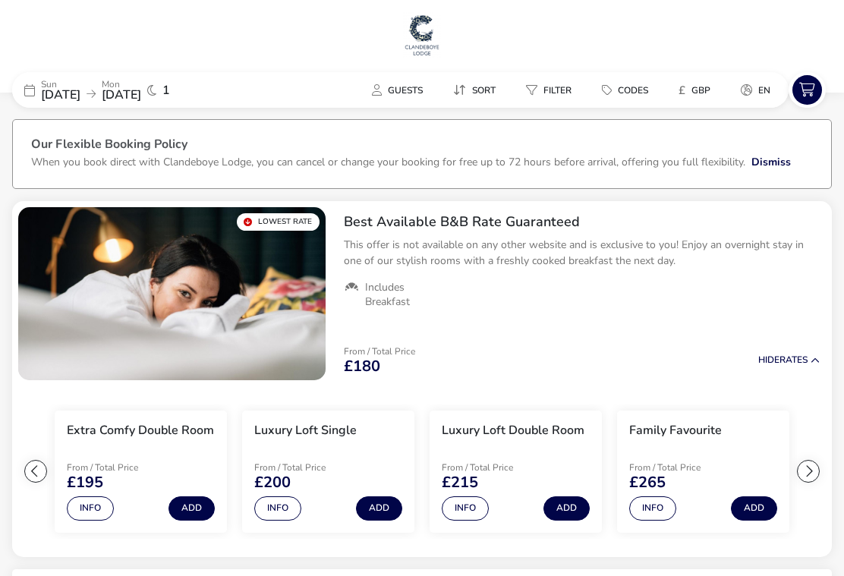
click at [59, 92] on span "[DATE]" at bounding box center [60, 95] width 39 height 17
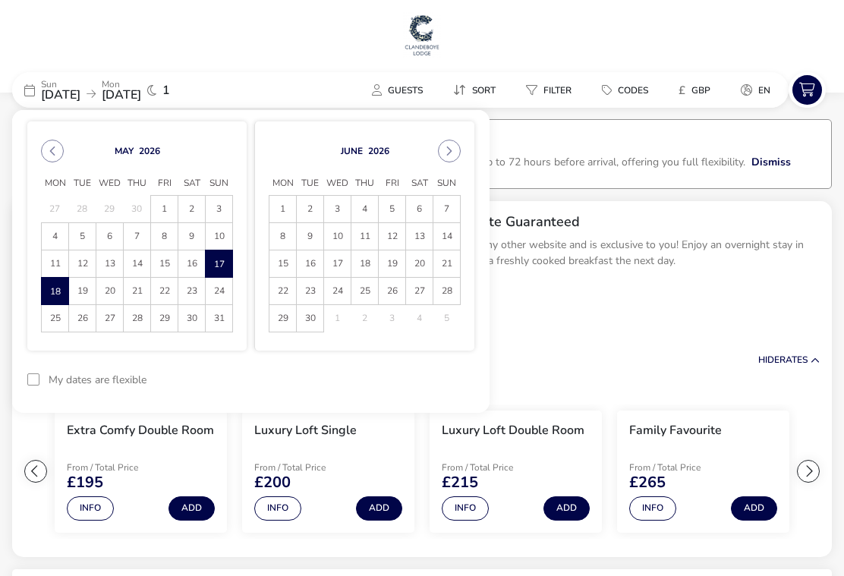
click at [87, 296] on span "19" at bounding box center [82, 291] width 27 height 27
click at [141, 88] on span "[DATE]" at bounding box center [121, 95] width 39 height 17
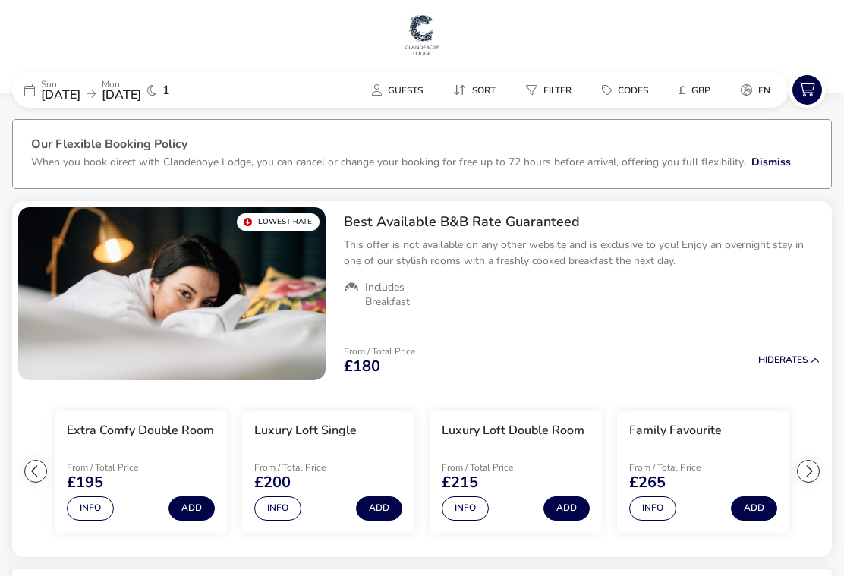
click at [141, 99] on span "[DATE]" at bounding box center [121, 95] width 39 height 17
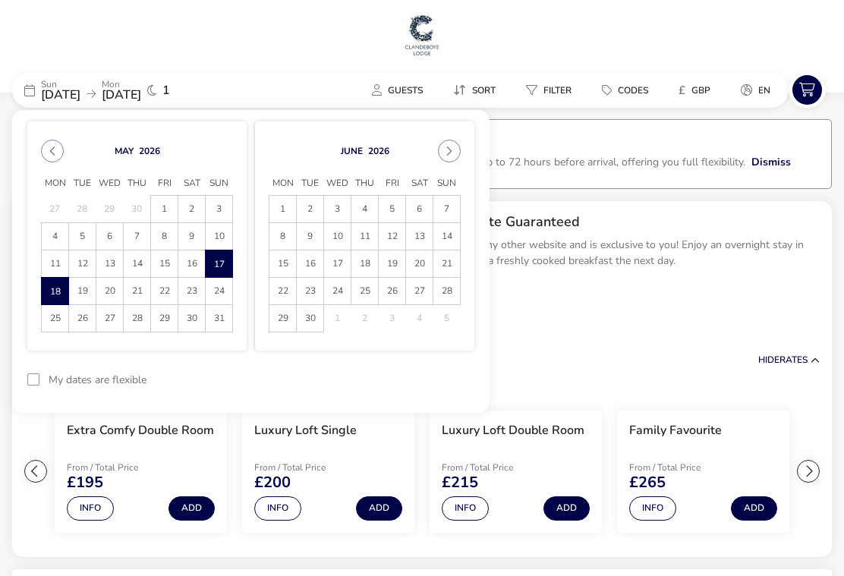
click at [89, 291] on span "19" at bounding box center [82, 291] width 27 height 27
click at [446, 367] on button "reset" at bounding box center [445, 380] width 60 height 36
click at [42, 94] on span "[DATE]" at bounding box center [60, 95] width 39 height 17
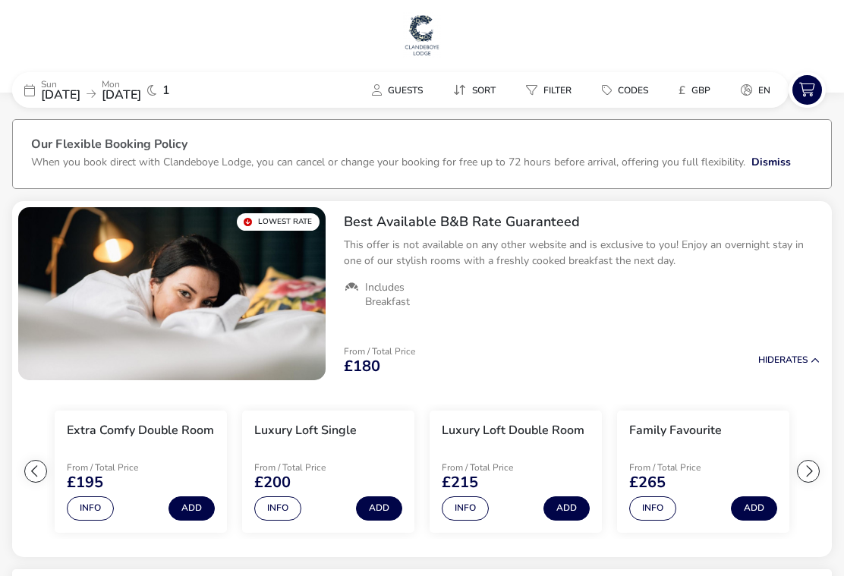
click at [175, 105] on div "Sun 17 May 2026 Mon 18 May 2026 1" at bounding box center [126, 90] width 228 height 36
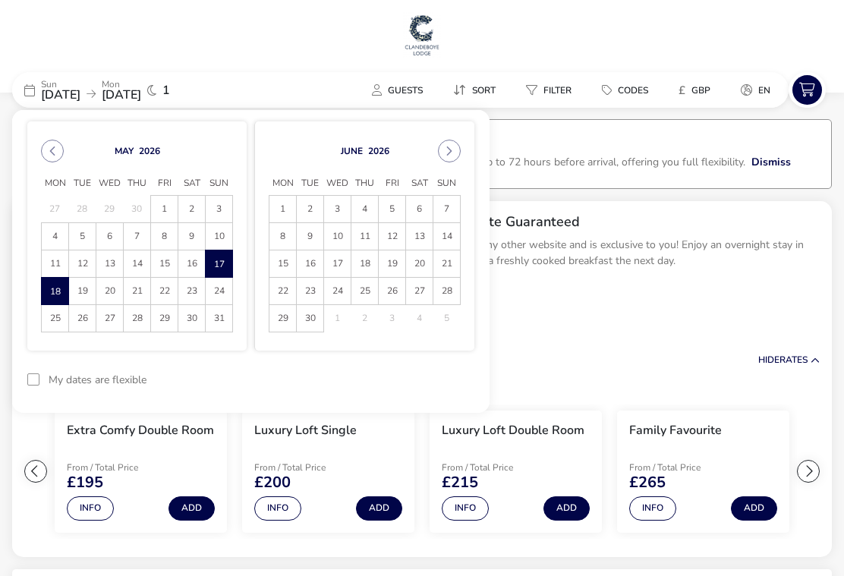
click at [91, 287] on span "19" at bounding box center [82, 291] width 27 height 27
click at [216, 256] on span "17" at bounding box center [219, 264] width 27 height 27
click at [79, 288] on span "19" at bounding box center [82, 291] width 27 height 27
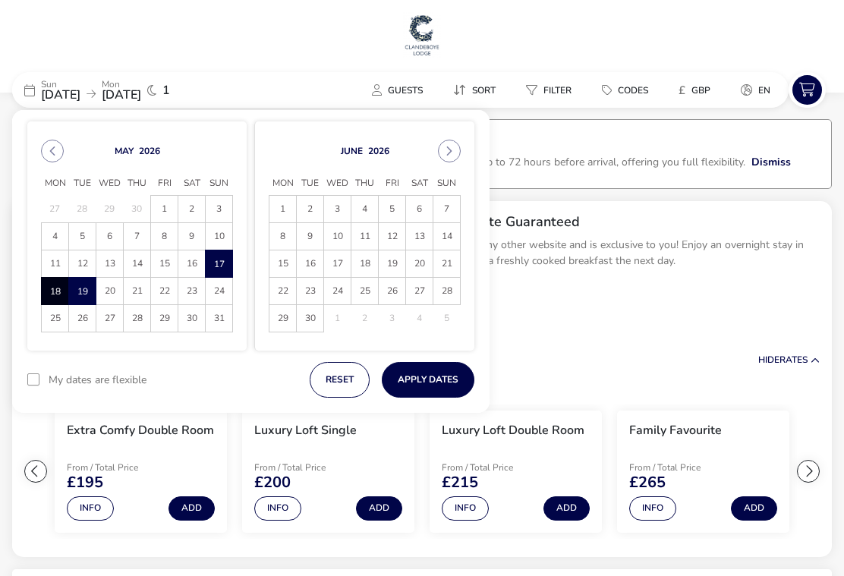
click at [425, 388] on button "Apply Dates" at bounding box center [428, 380] width 93 height 36
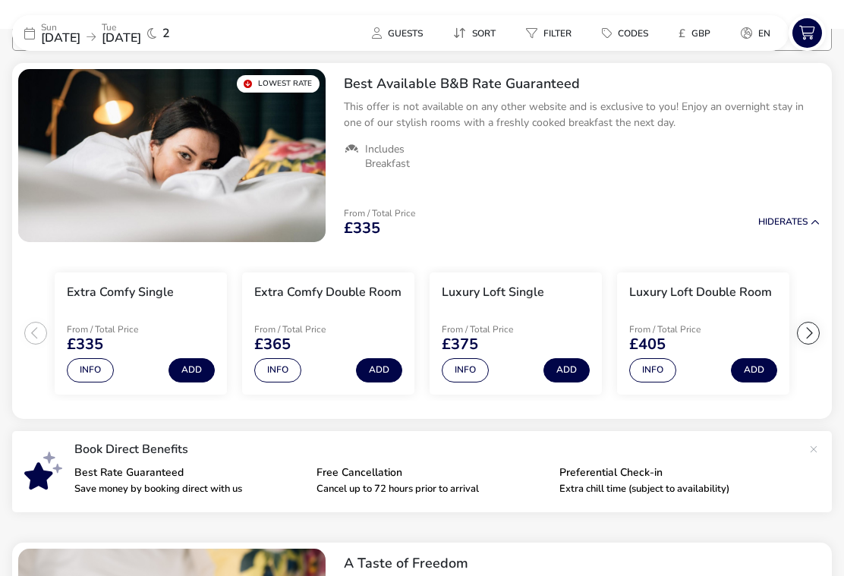
scroll to position [153, 0]
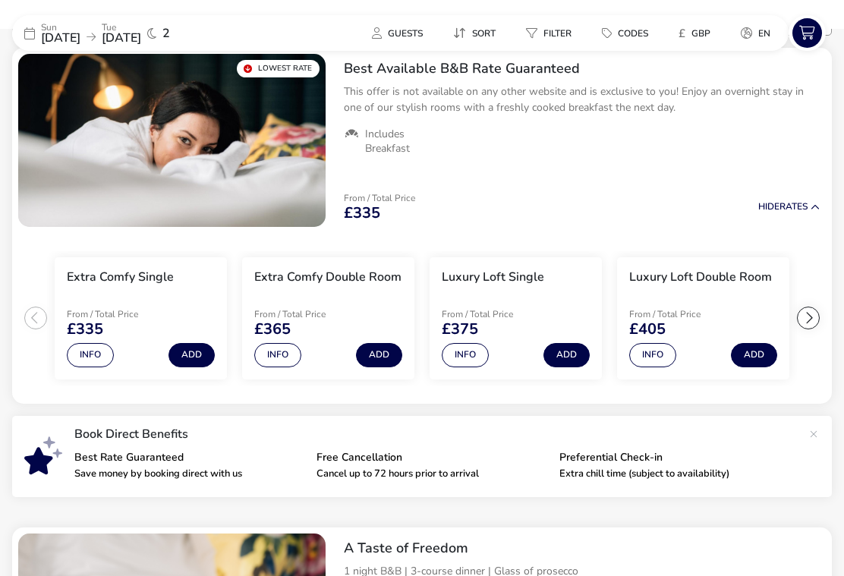
click at [380, 366] on button "Add" at bounding box center [379, 355] width 46 height 24
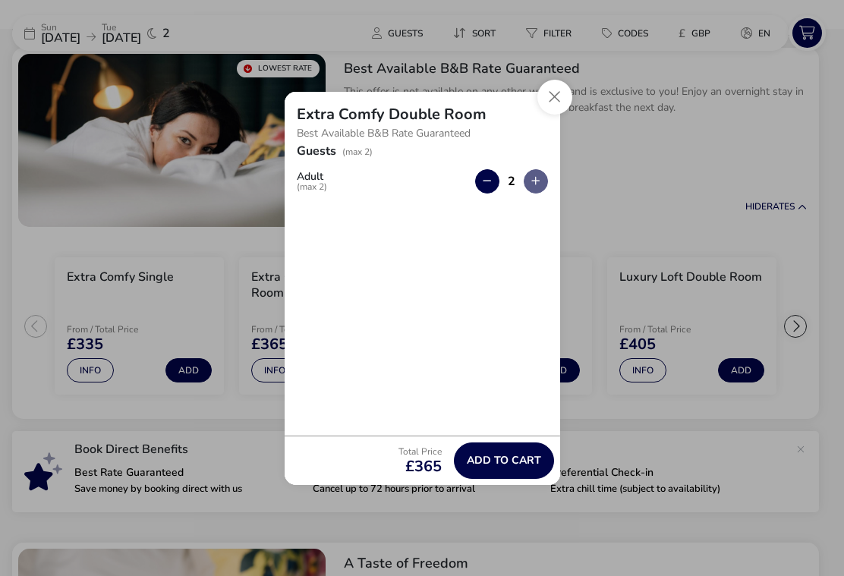
click at [503, 466] on span "Add to cart" at bounding box center [504, 460] width 74 height 11
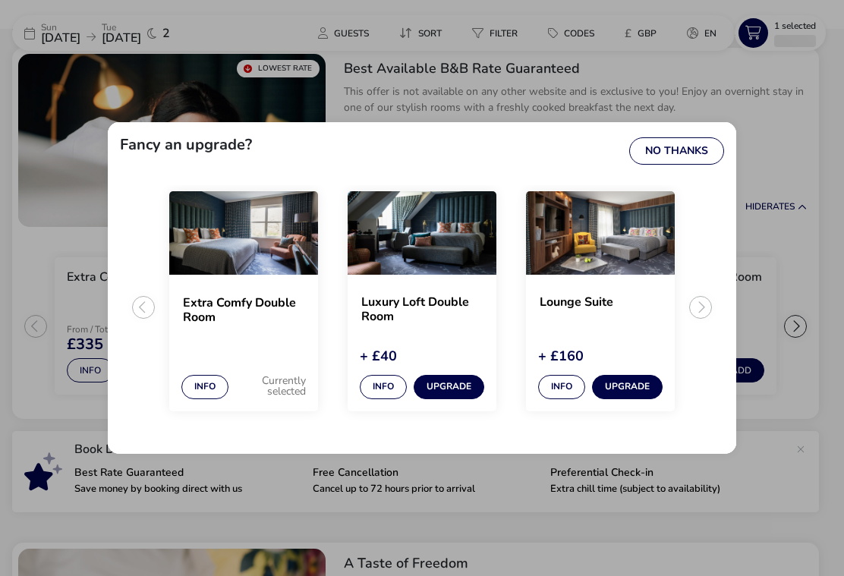
click at [678, 165] on button "No Thanks" at bounding box center [677, 150] width 95 height 27
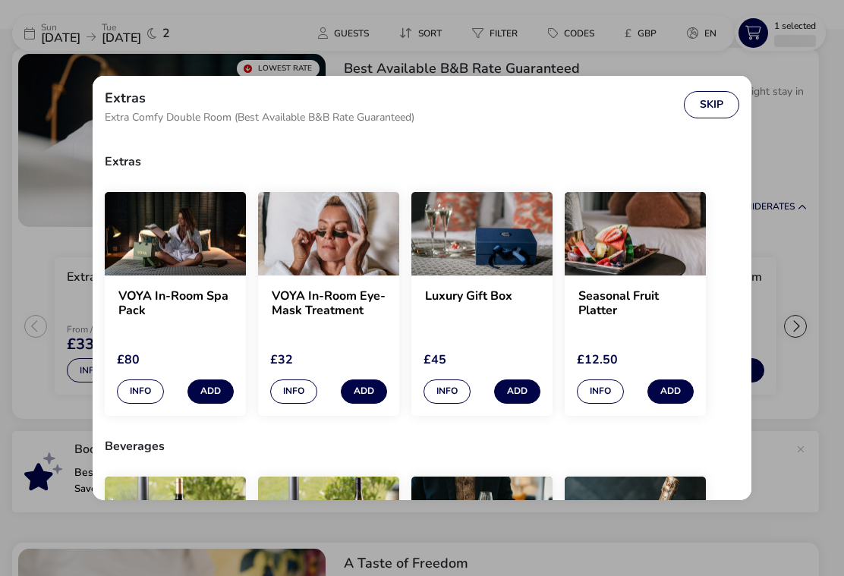
click at [703, 114] on button "Skip" at bounding box center [711, 104] width 55 height 27
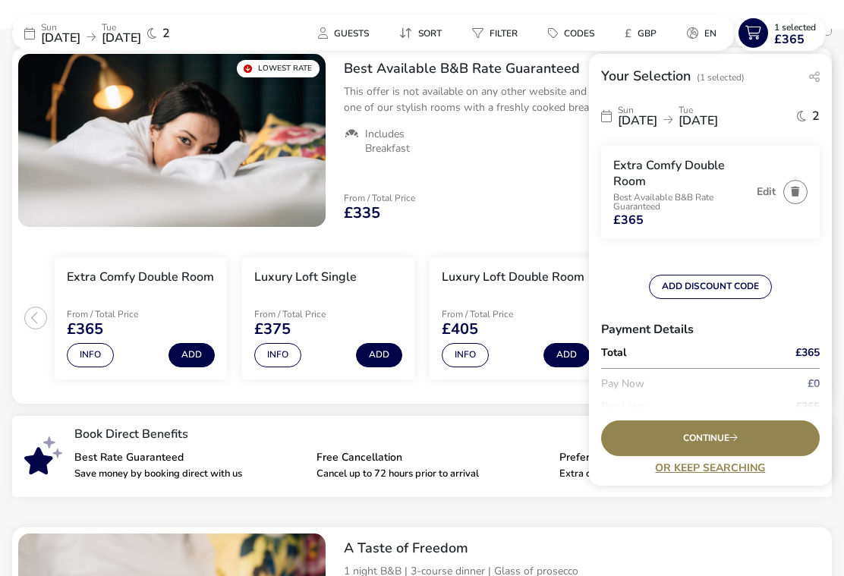
click at [560, 359] on button "Add" at bounding box center [567, 355] width 46 height 24
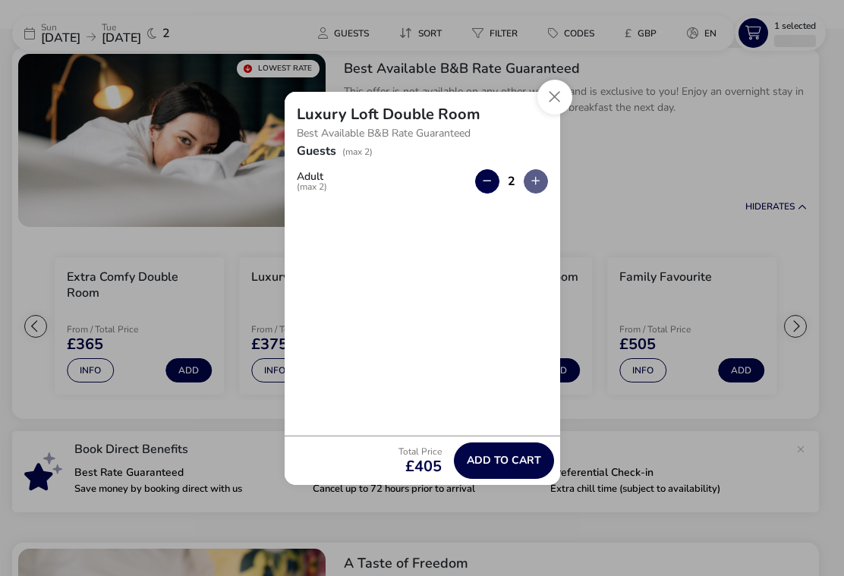
click at [509, 466] on span "Add to cart" at bounding box center [504, 460] width 74 height 11
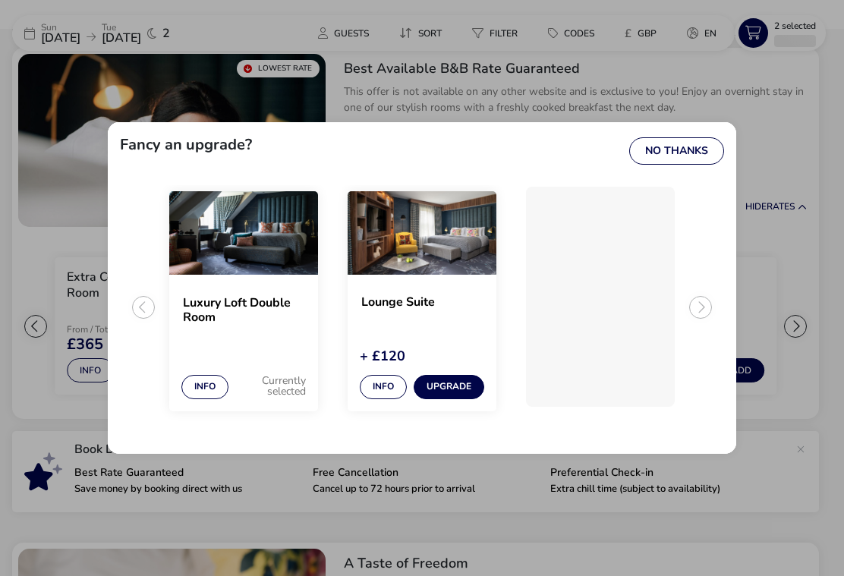
click at [673, 165] on button "No Thanks" at bounding box center [677, 150] width 95 height 27
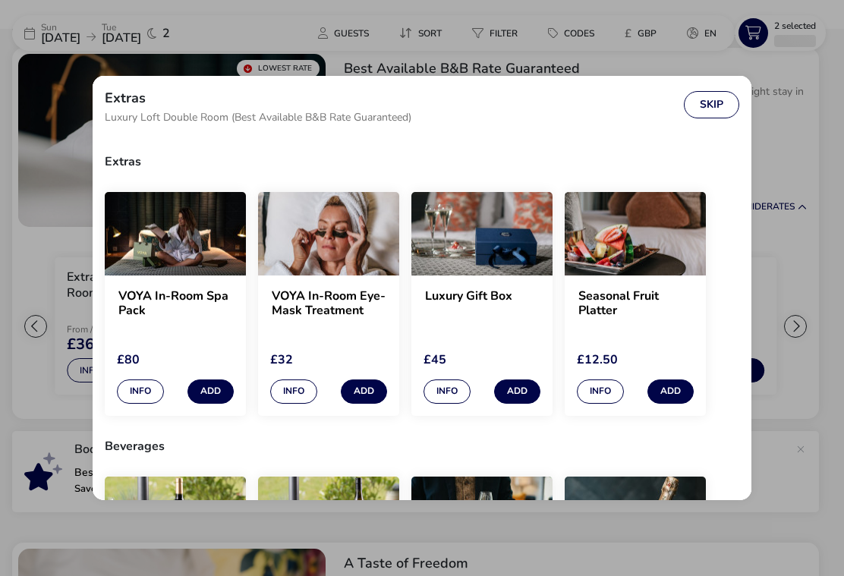
click at [712, 113] on button "Skip" at bounding box center [711, 104] width 55 height 27
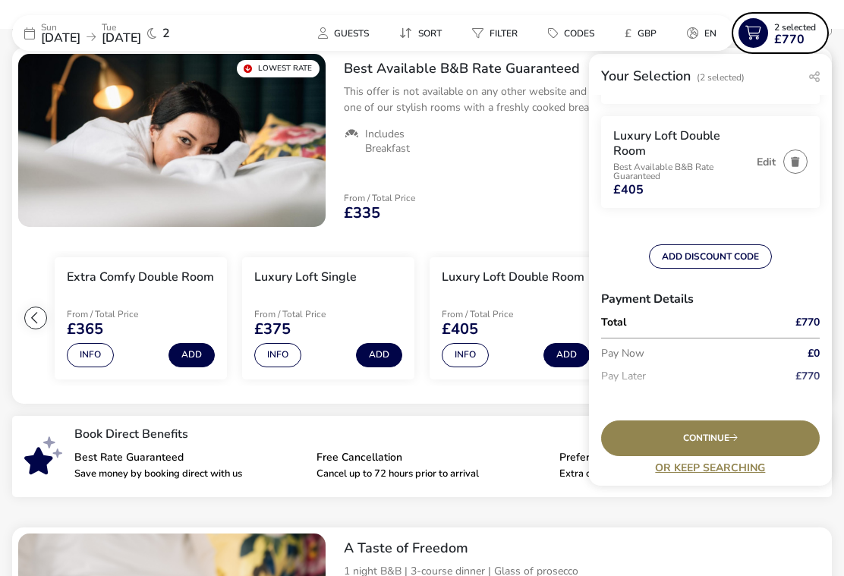
scroll to position [134, 0]
click at [709, 258] on button "ADD DISCOUNT CODE" at bounding box center [710, 257] width 123 height 24
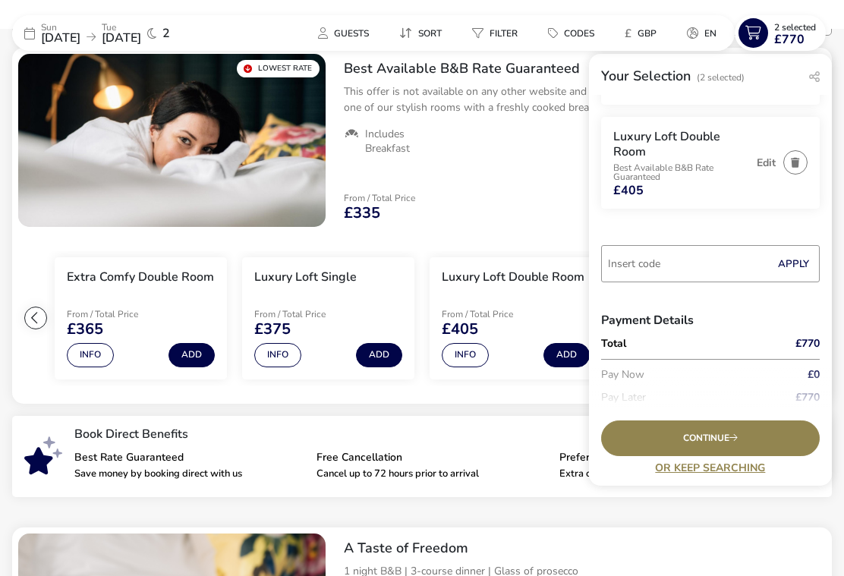
click at [772, 269] on input "Code" at bounding box center [710, 263] width 219 height 37
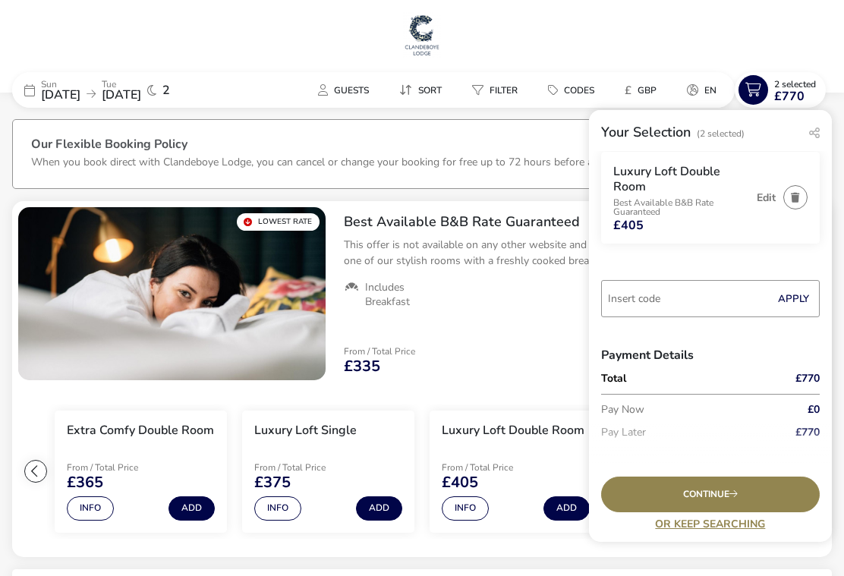
scroll to position [154, 0]
click at [579, 52] on h1 at bounding box center [422, 36] width 832 height 49
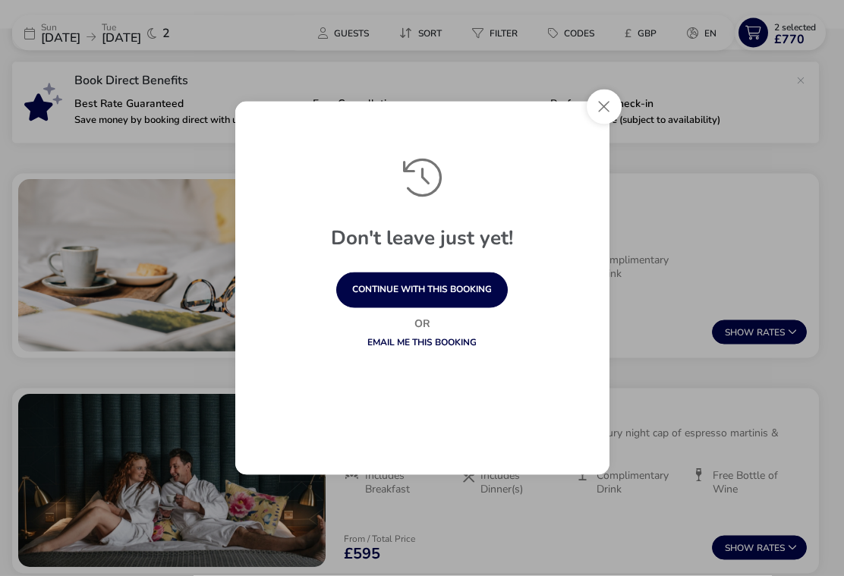
scroll to position [1008, 0]
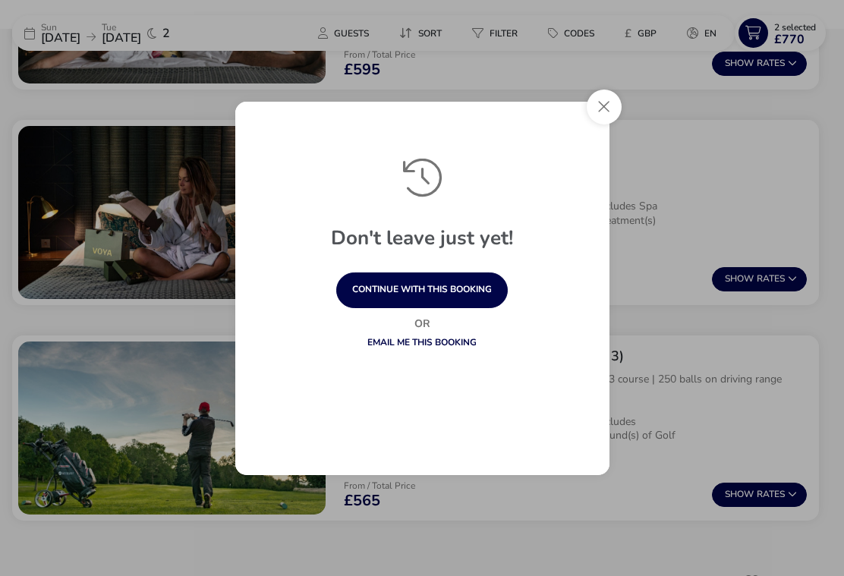
click at [415, 298] on button "continue with this booking" at bounding box center [422, 291] width 172 height 36
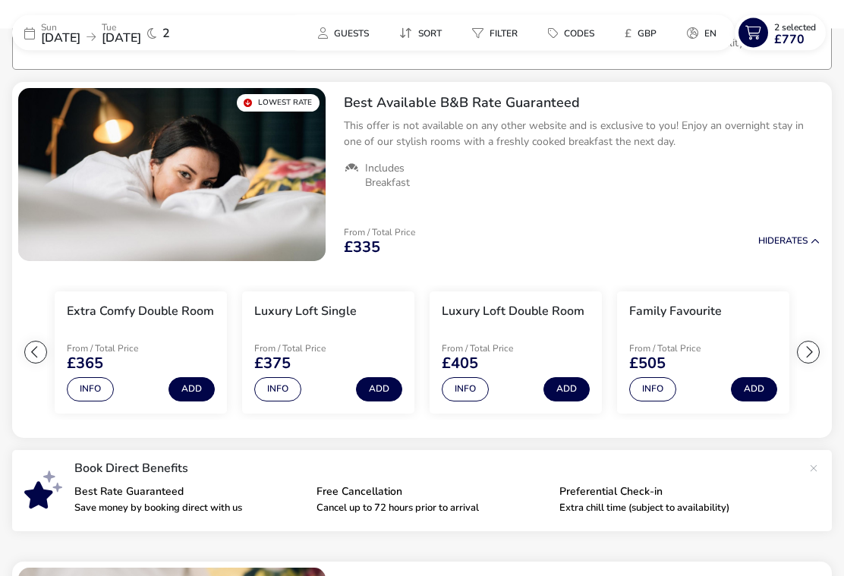
scroll to position [0, 0]
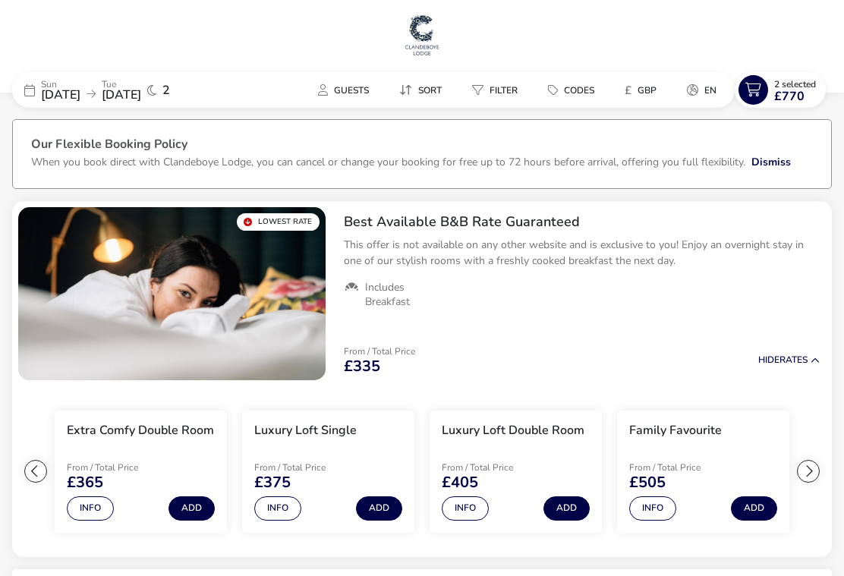
click at [766, 90] on icon at bounding box center [754, 90] width 30 height 30
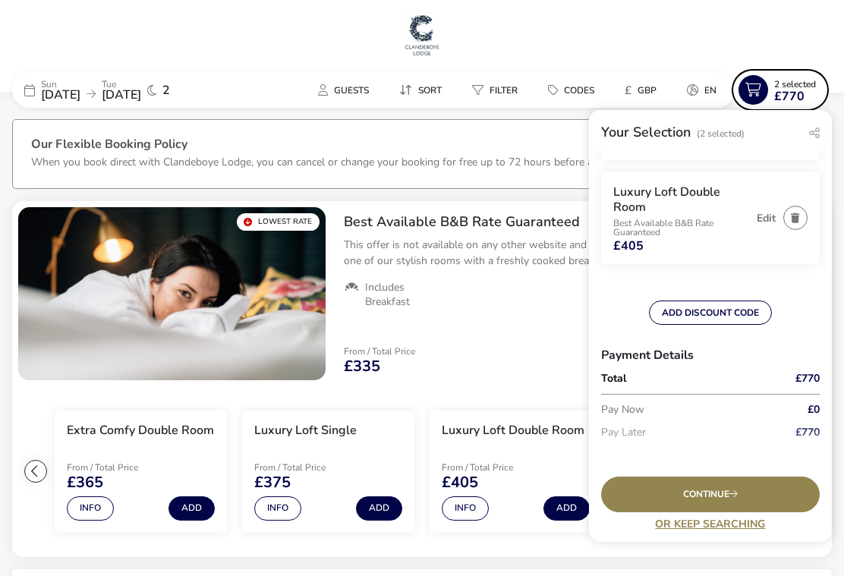
scroll to position [134, 0]
click at [714, 500] on span "Continue" at bounding box center [710, 495] width 55 height 10
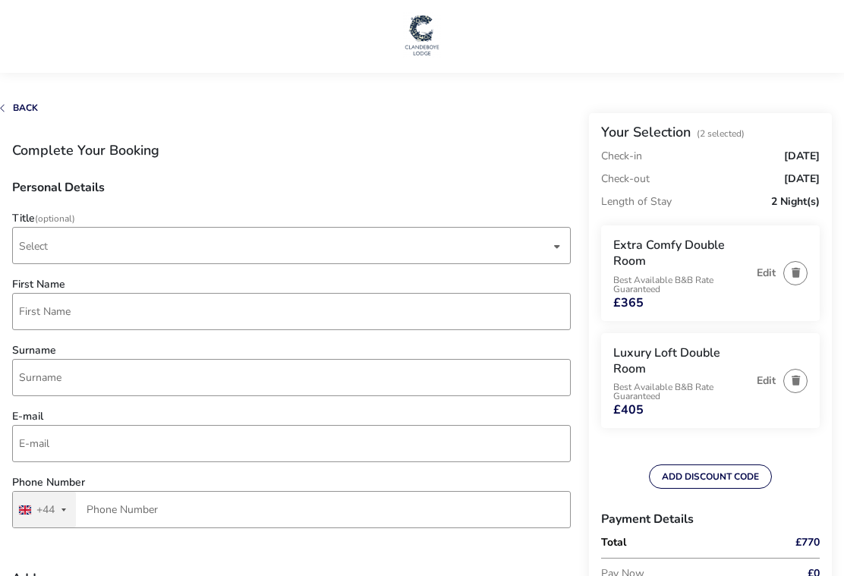
click at [102, 255] on span "Select" at bounding box center [285, 246] width 532 height 36
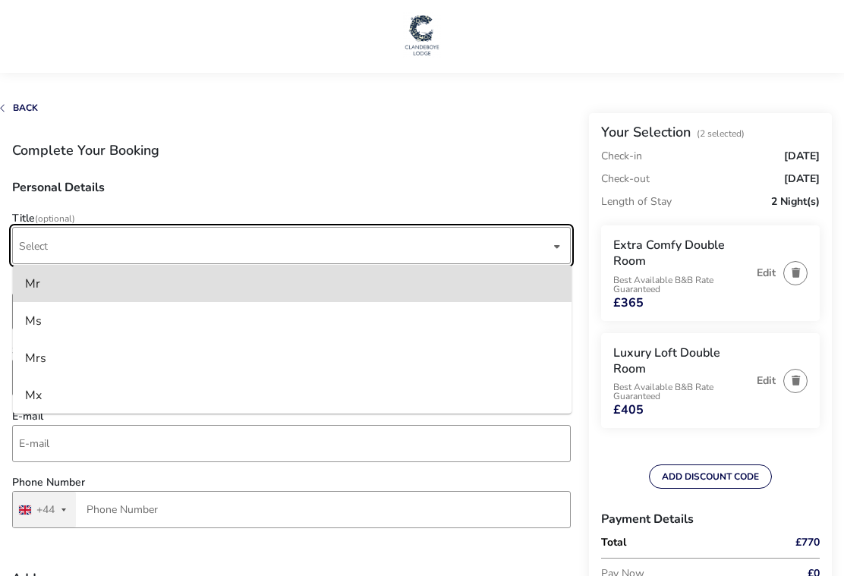
click at [46, 291] on li "Mr" at bounding box center [292, 283] width 559 height 37
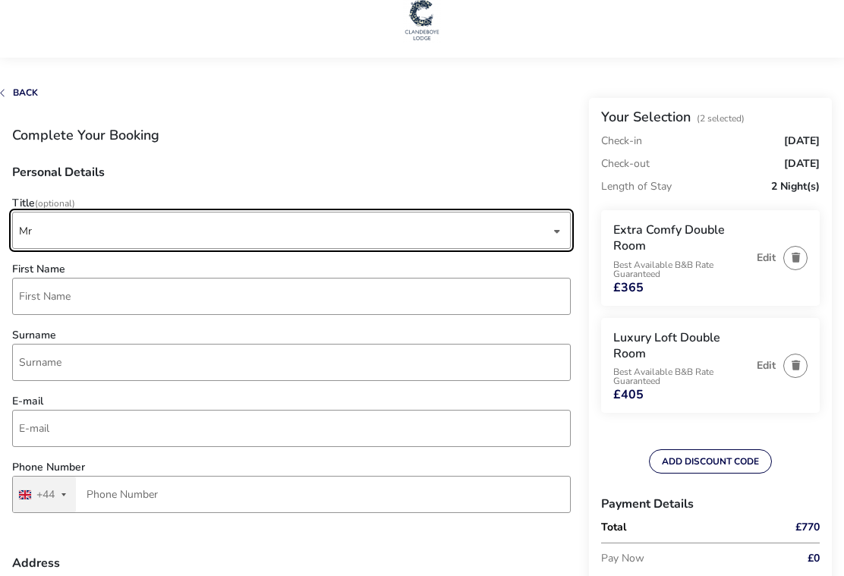
scroll to position [78, 0]
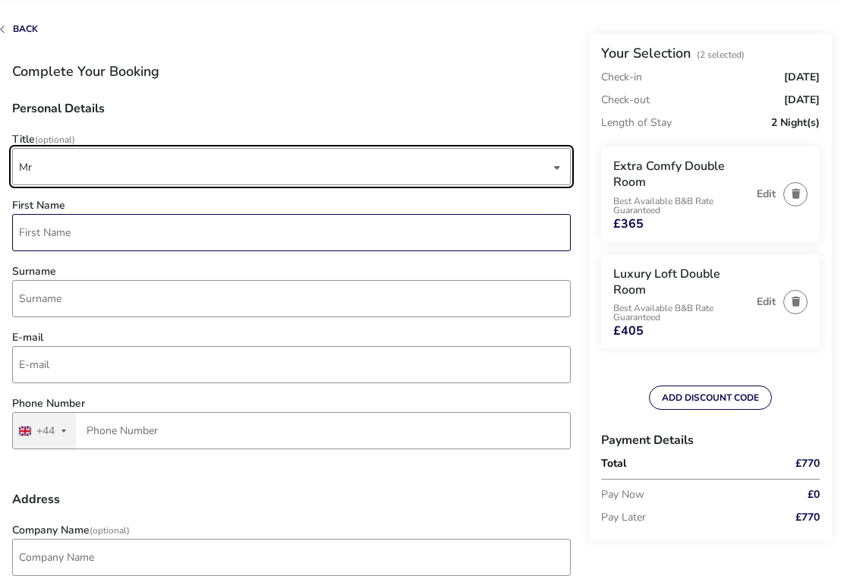
click at [64, 232] on input "First Name" at bounding box center [291, 233] width 559 height 37
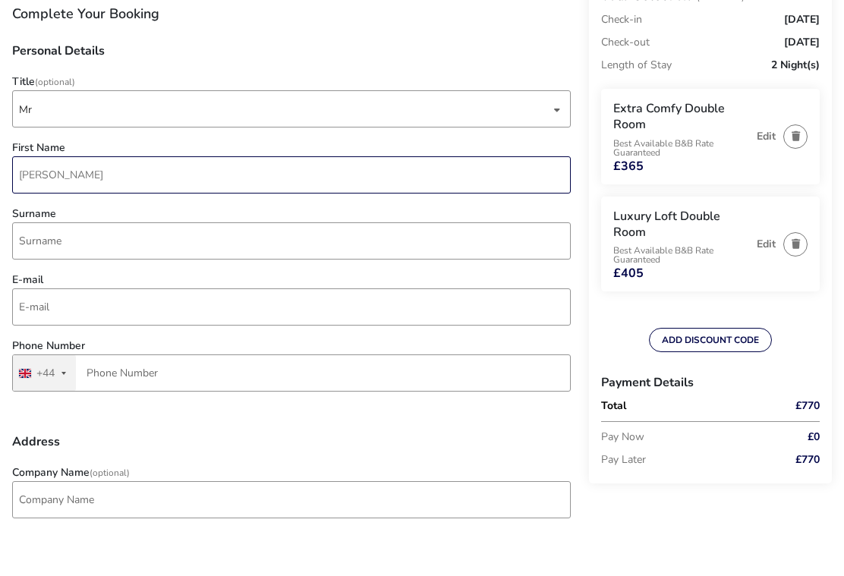
type input "Anthony"
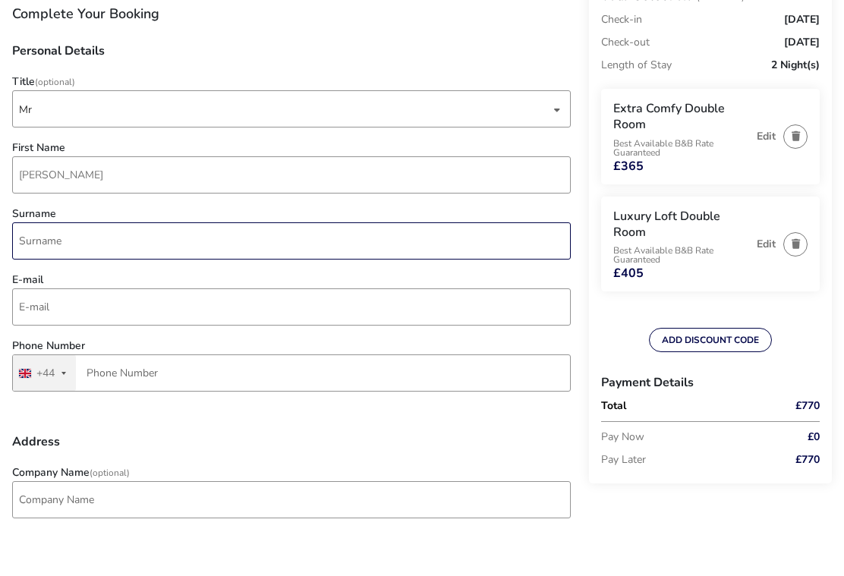
click at [65, 281] on input "Surname" at bounding box center [291, 299] width 559 height 37
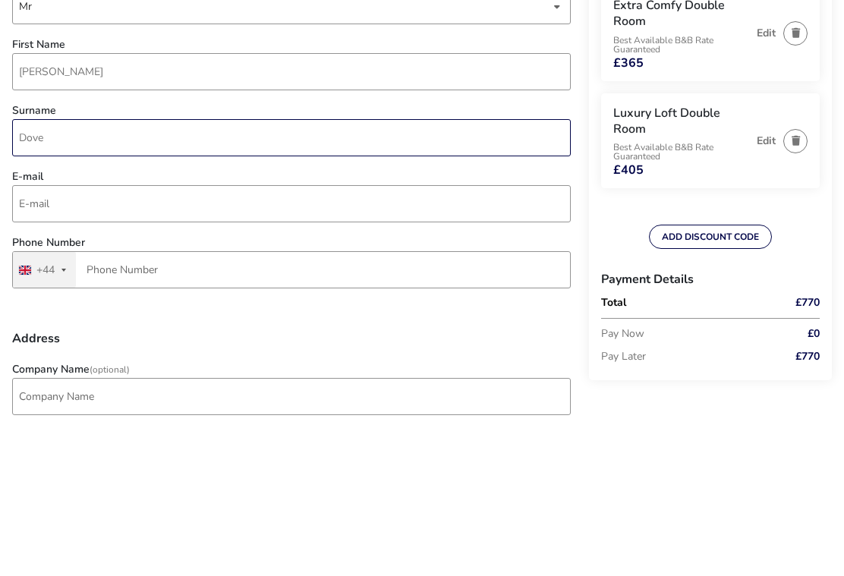
type input "Dove"
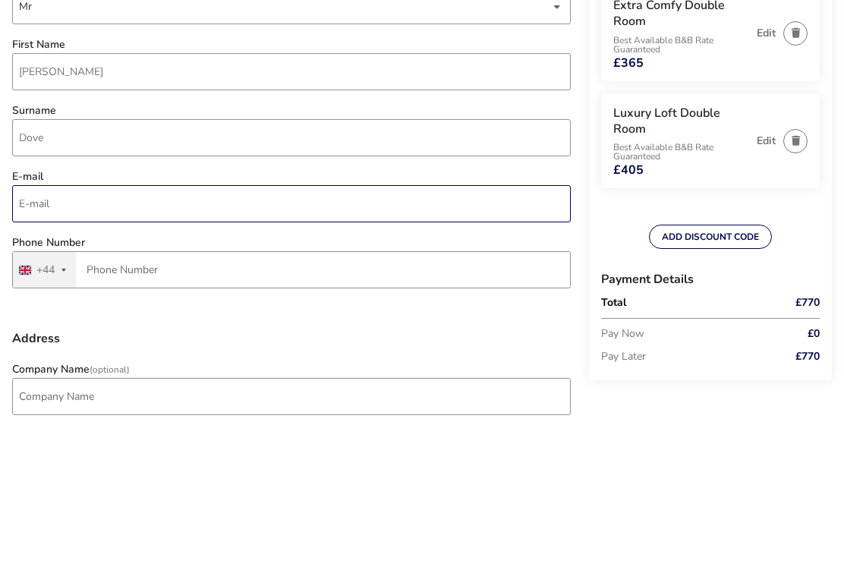
click at [62, 347] on input "E-mail" at bounding box center [291, 365] width 559 height 37
type input "anthony.dove@btinternet.com"
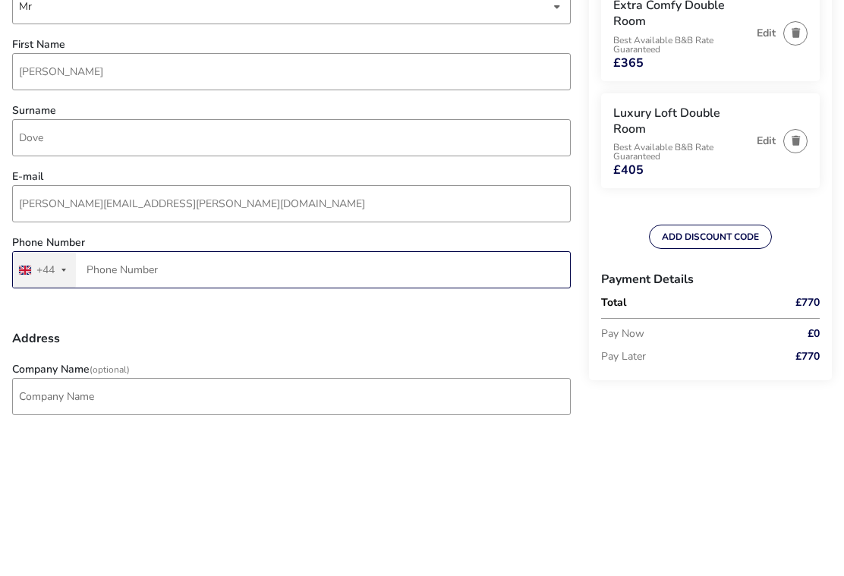
click at [134, 413] on input "Phone Number" at bounding box center [291, 431] width 559 height 37
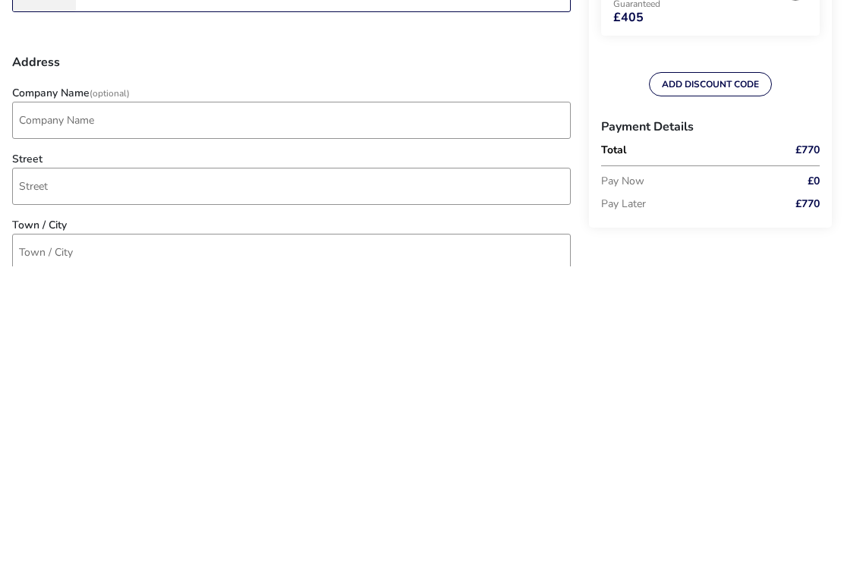
scroll to position [218, 0]
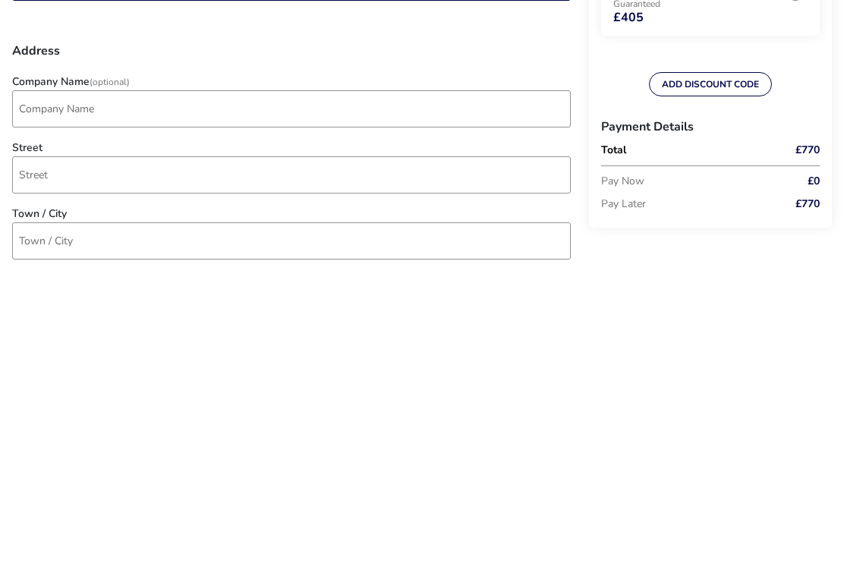
type input "1925 730349"
click at [104, 466] on input "Street" at bounding box center [291, 484] width 559 height 37
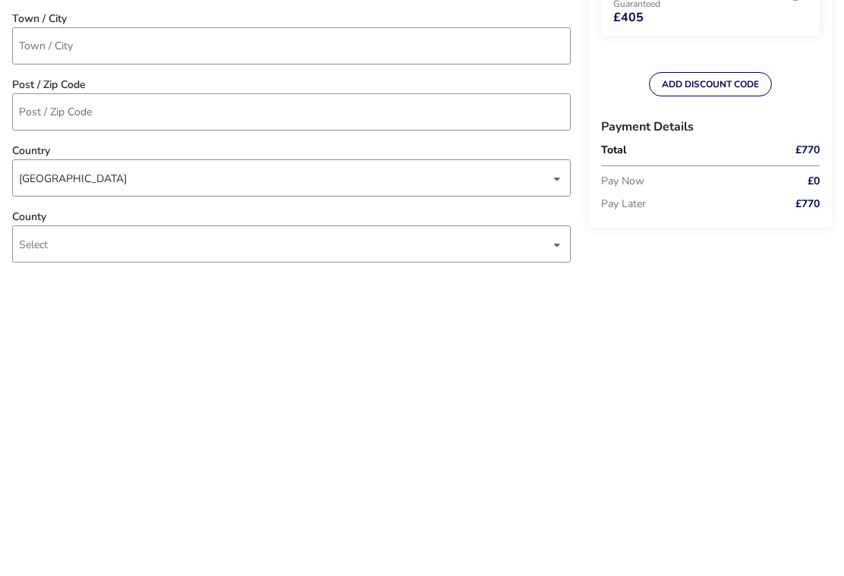
scroll to position [437, 0]
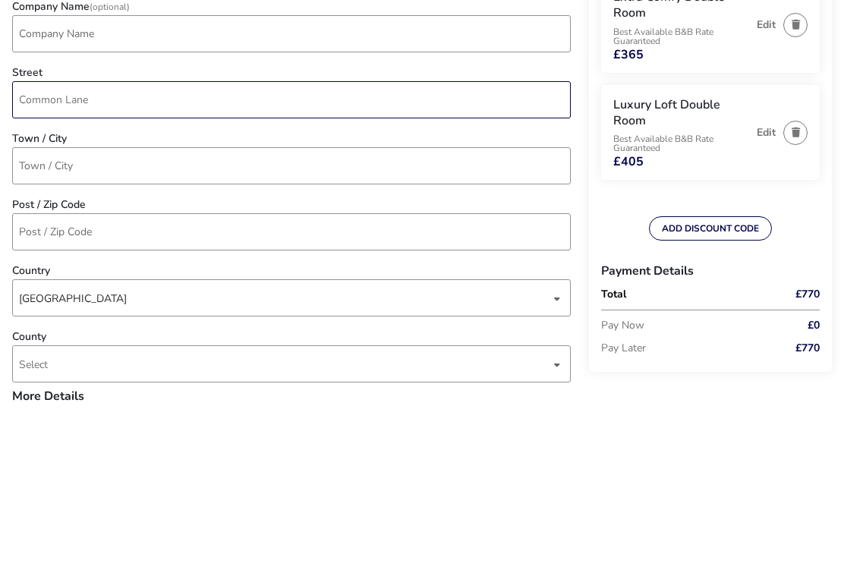
type input "Common Lane"
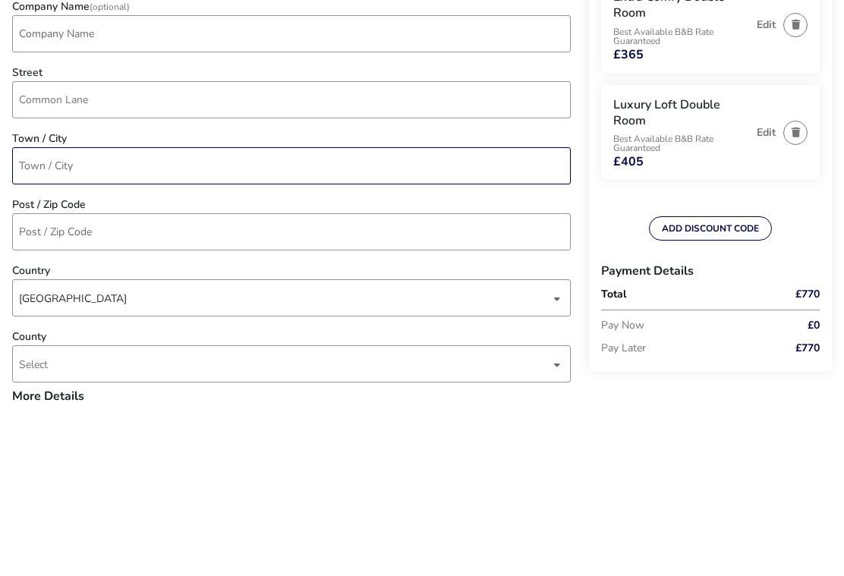
click at [79, 313] on input "Town / City" at bounding box center [291, 331] width 559 height 37
type input "Warrington"
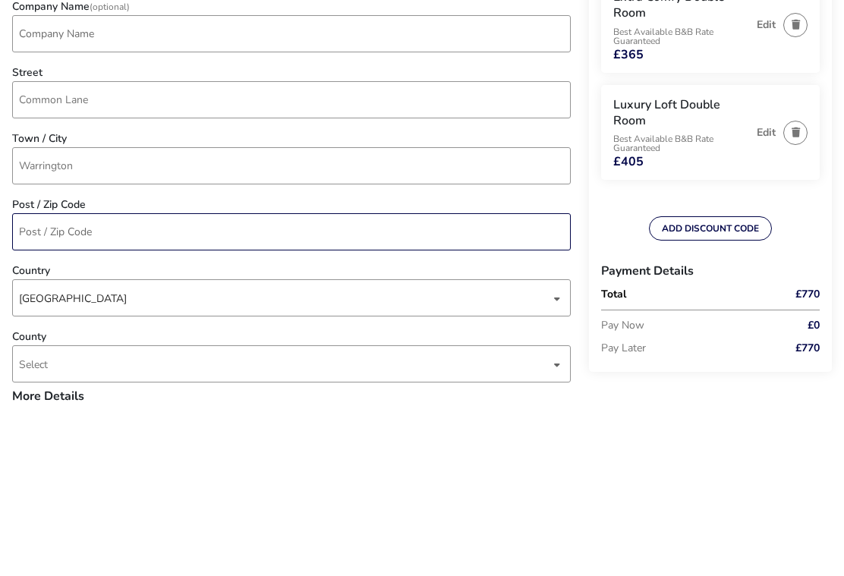
click at [82, 379] on input "Post / Zip Code" at bounding box center [291, 397] width 559 height 37
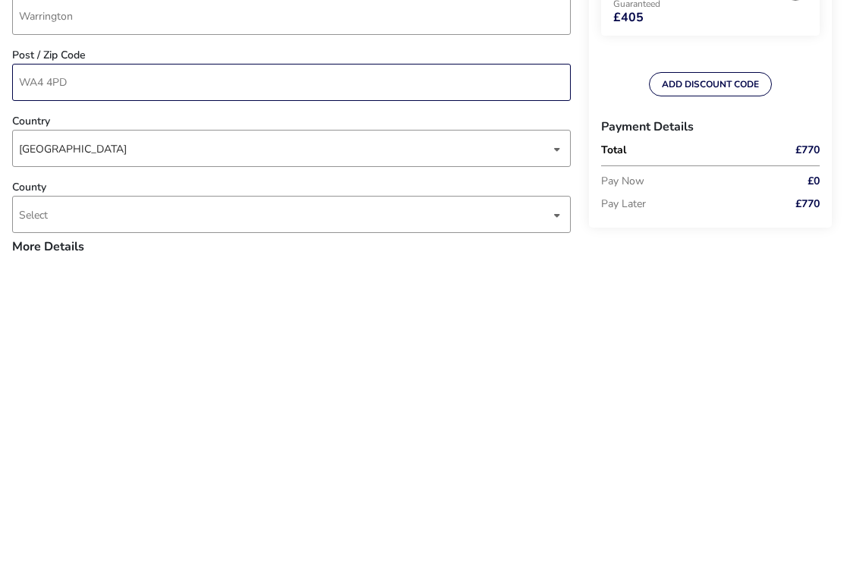
scroll to position [443, 0]
type input "WA4 4PD"
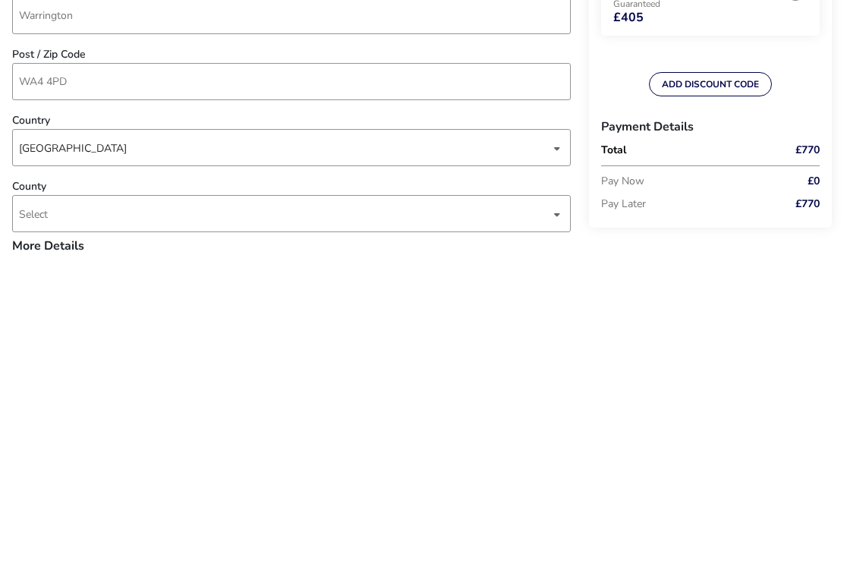
click at [85, 506] on span "Select" at bounding box center [285, 524] width 532 height 36
type input "Cheshire"
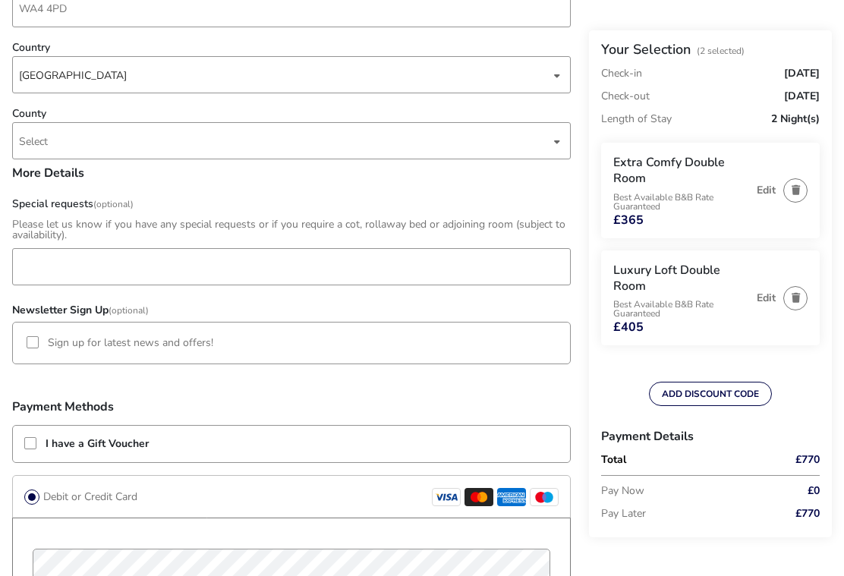
scroll to position [832, 0]
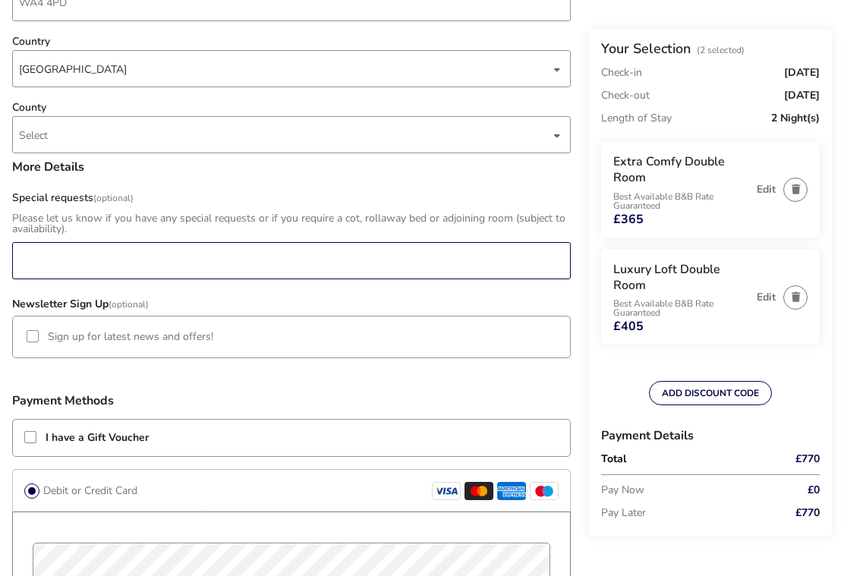
click at [66, 277] on input "Special requests (Optional)" at bounding box center [291, 261] width 559 height 37
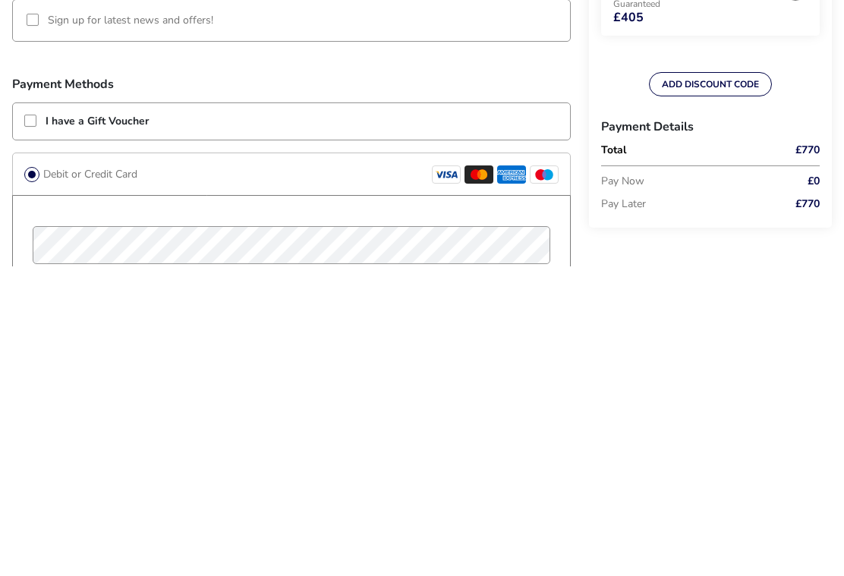
scroll to position [890, 0]
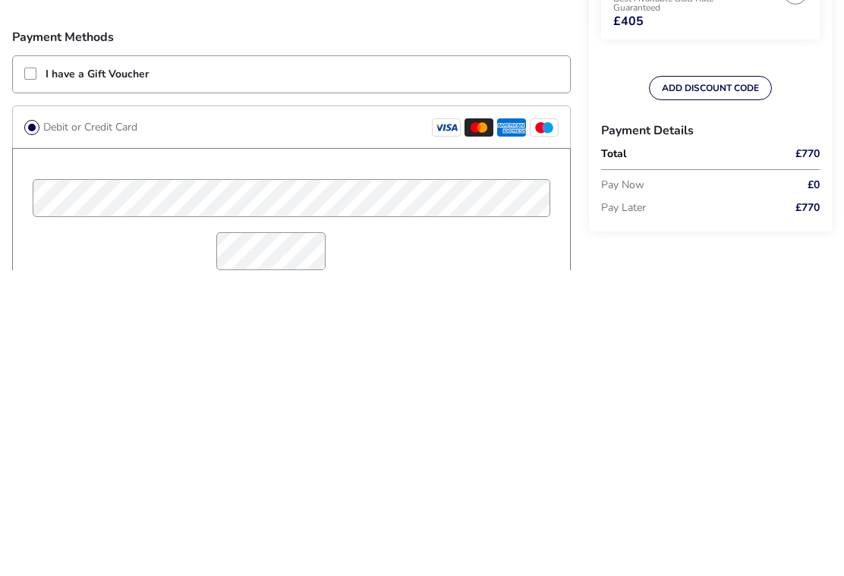
type input "Please note one room is entitled to the discount for the Monan/Rayfield wedding"
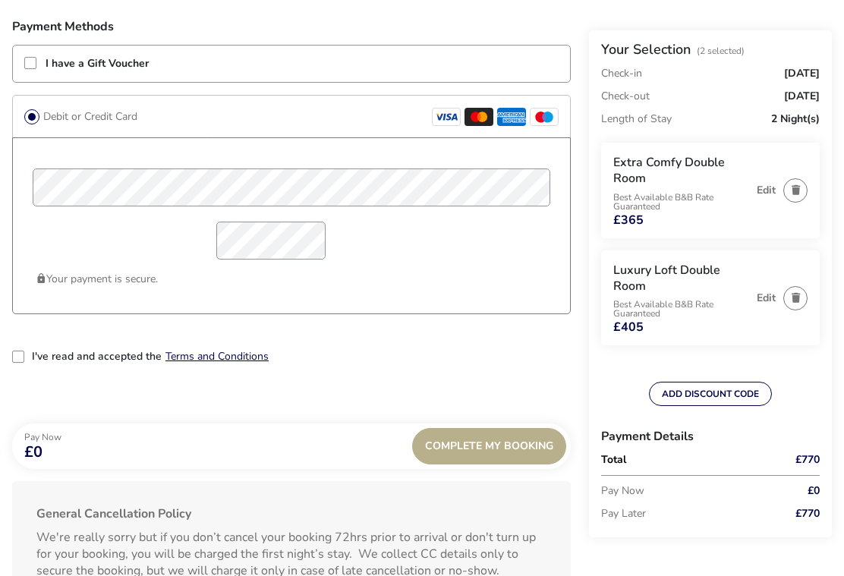
scroll to position [1185, 0]
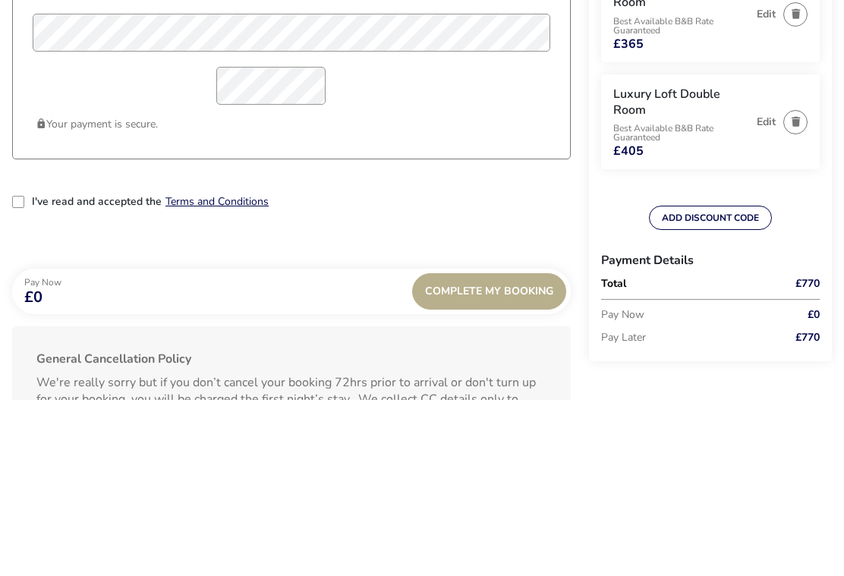
click at [22, 372] on div "2-term_condi" at bounding box center [18, 378] width 12 height 12
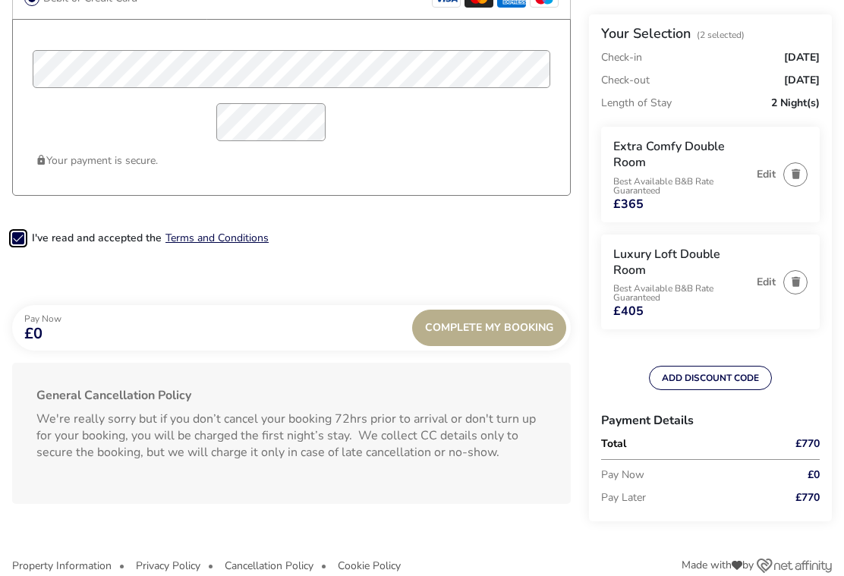
click at [484, 333] on span "Complete My Booking" at bounding box center [489, 327] width 128 height 11
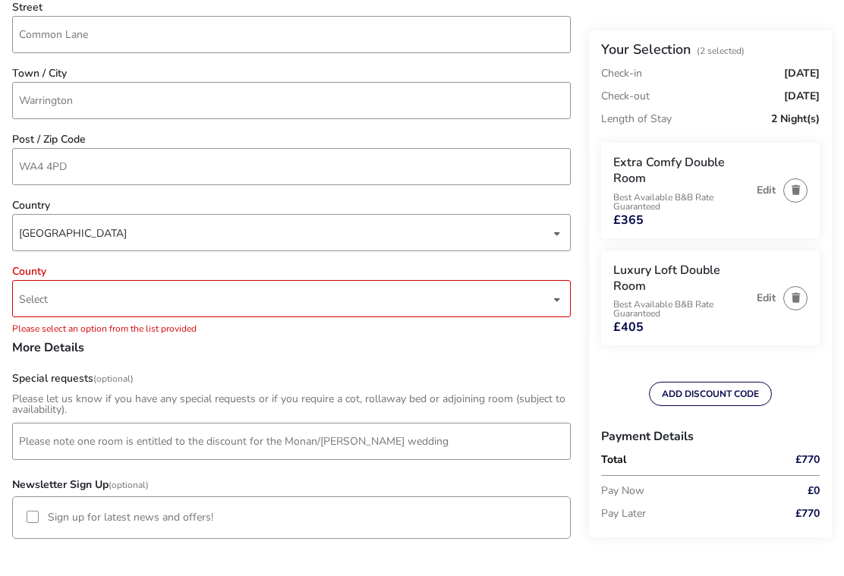
scroll to position [667, 0]
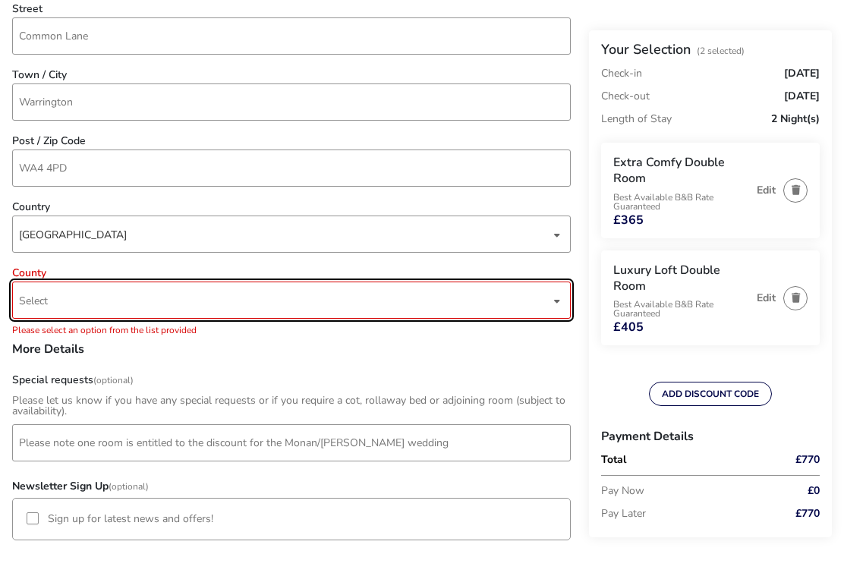
click at [87, 313] on span "Select" at bounding box center [285, 300] width 532 height 36
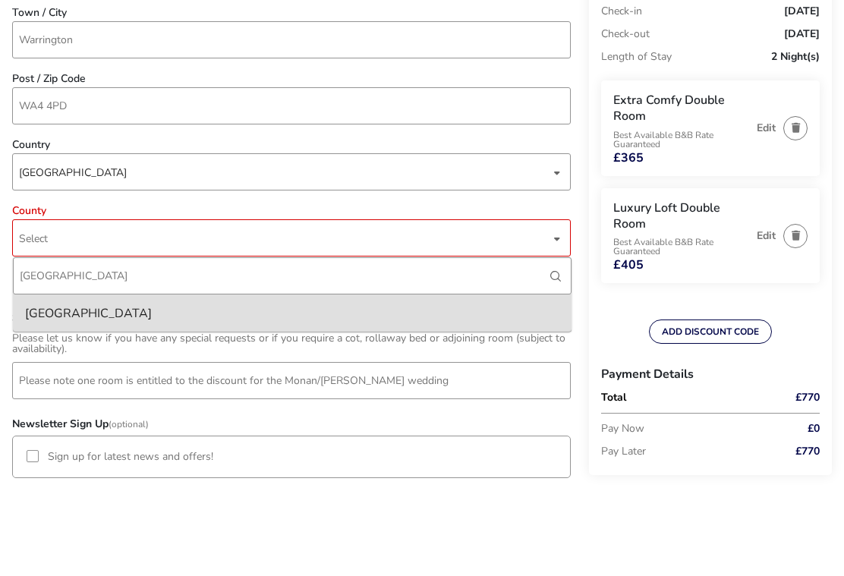
scroll to position [729, 0]
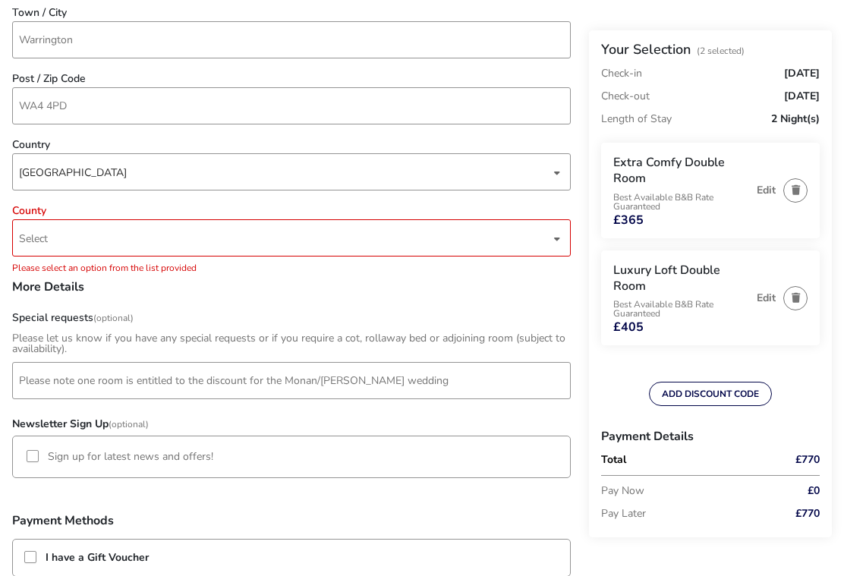
click at [92, 235] on span "Select" at bounding box center [285, 238] width 532 height 36
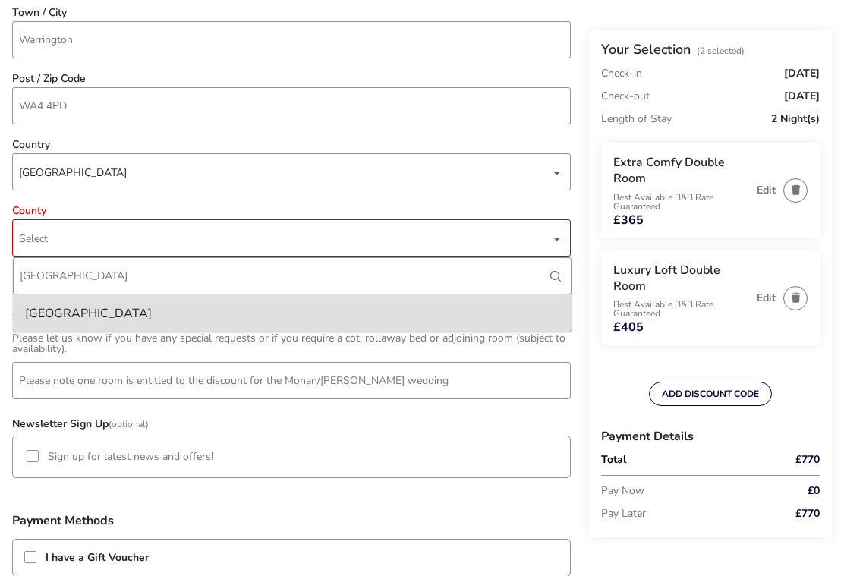
scroll to position [728, 0]
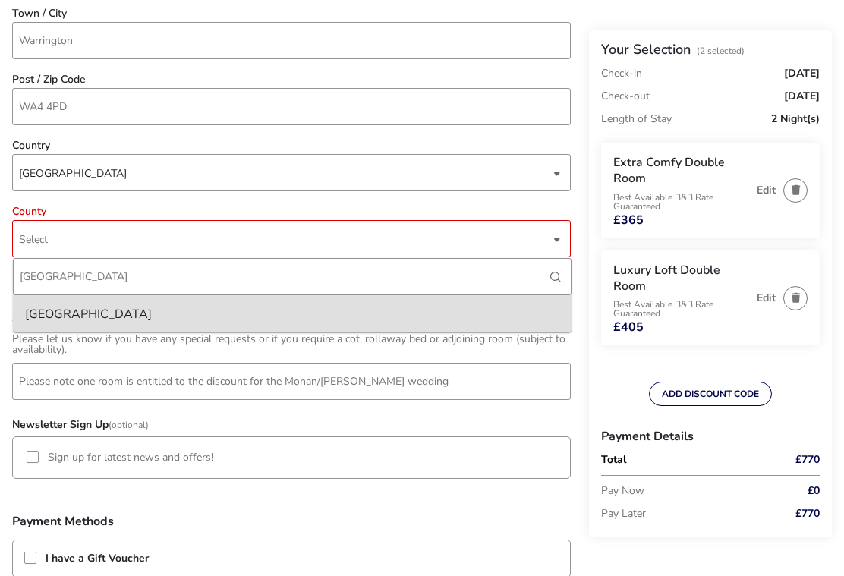
click at [55, 275] on input "Cheshire" at bounding box center [292, 276] width 559 height 37
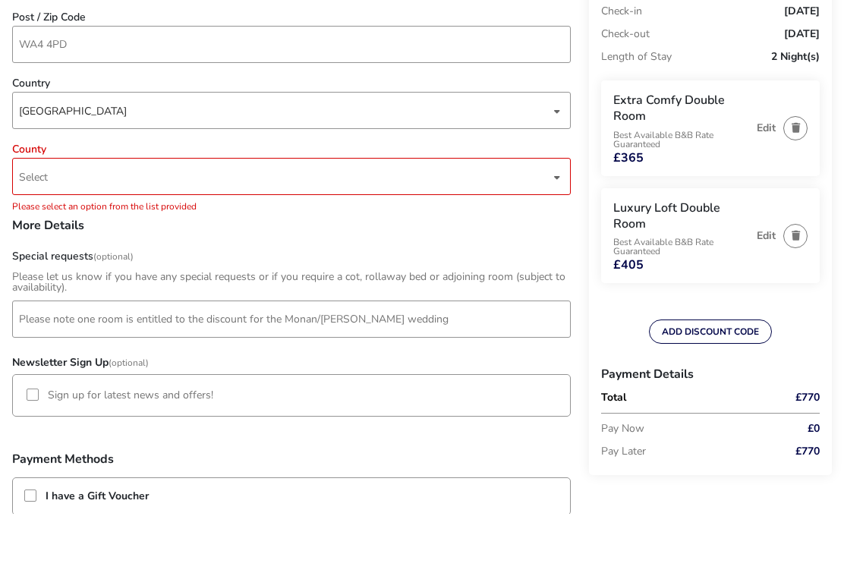
scroll to position [791, 0]
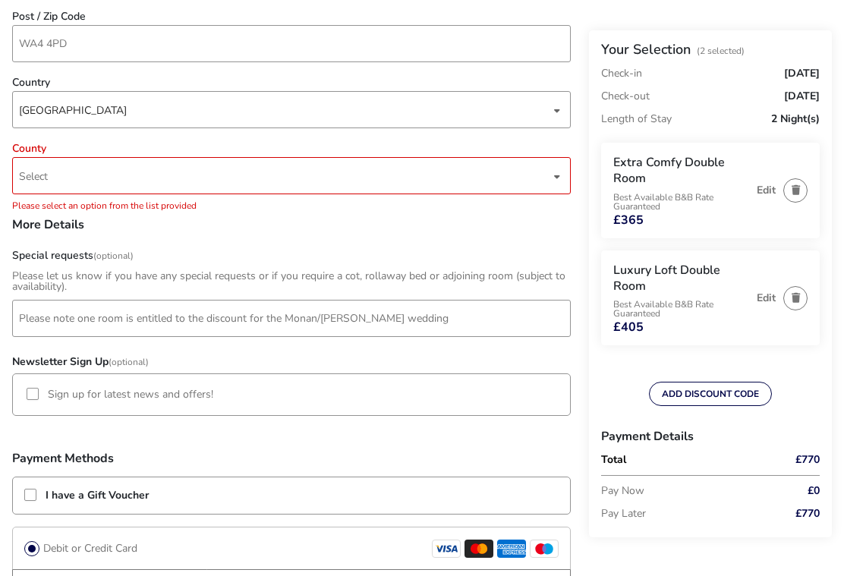
click at [555, 175] on div "dropdown trigger" at bounding box center [558, 177] width 8 height 30
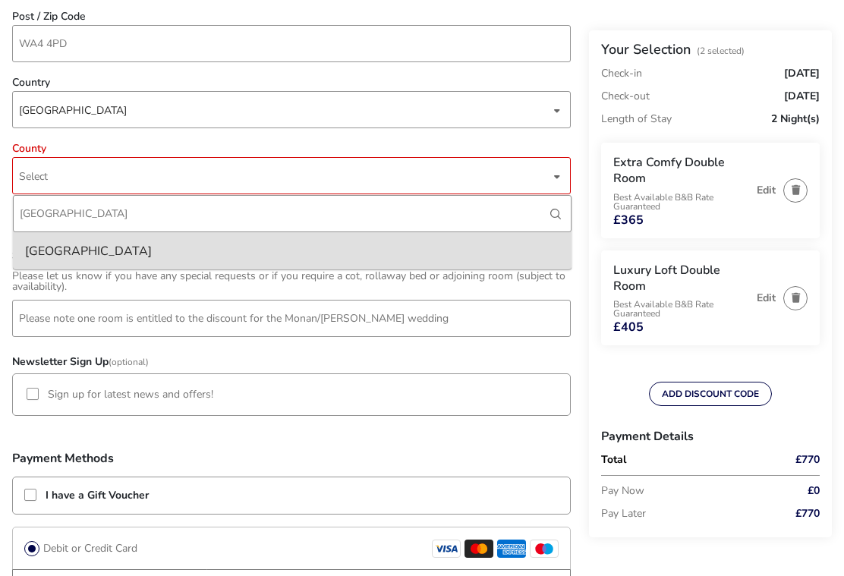
scroll to position [791, 0]
click at [62, 256] on div "Cheshire" at bounding box center [88, 252] width 127 height 24
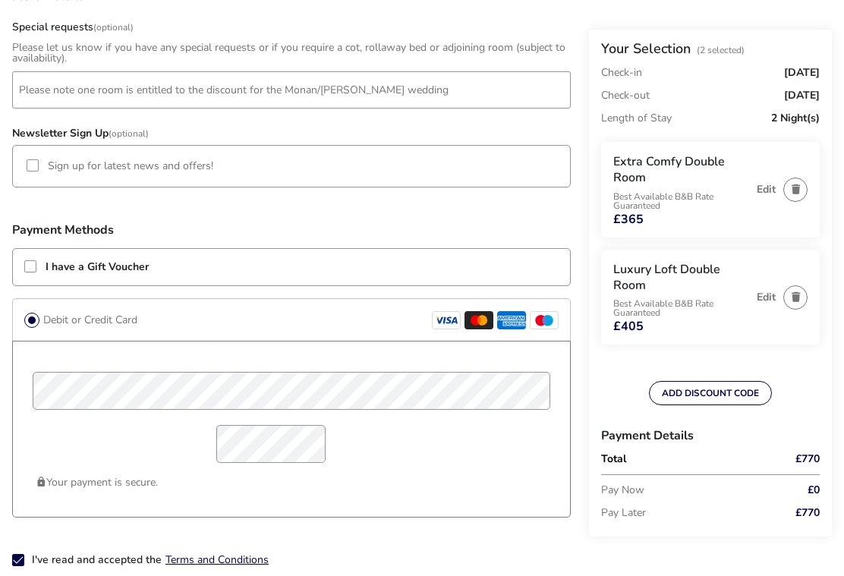
scroll to position [1210, 0]
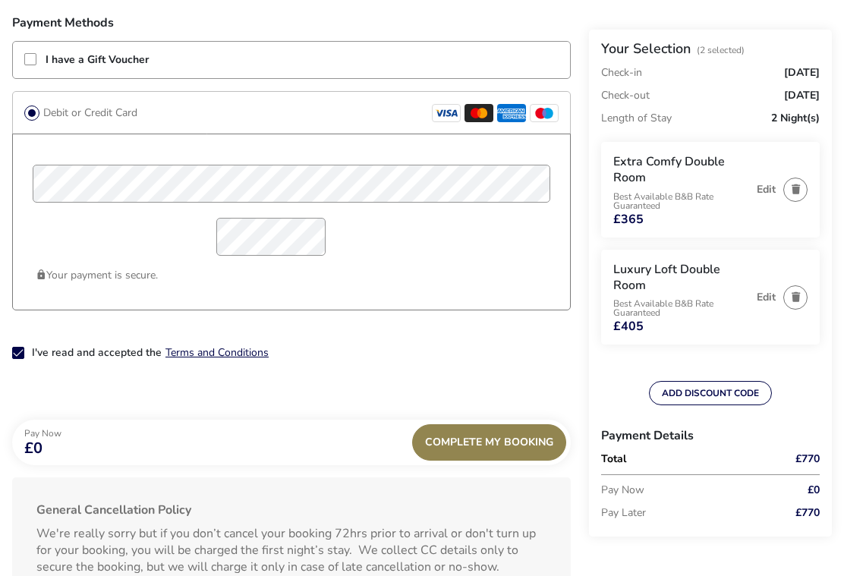
click at [476, 447] on span "Complete My Booking" at bounding box center [489, 442] width 128 height 11
